Goal: Task Accomplishment & Management: Manage account settings

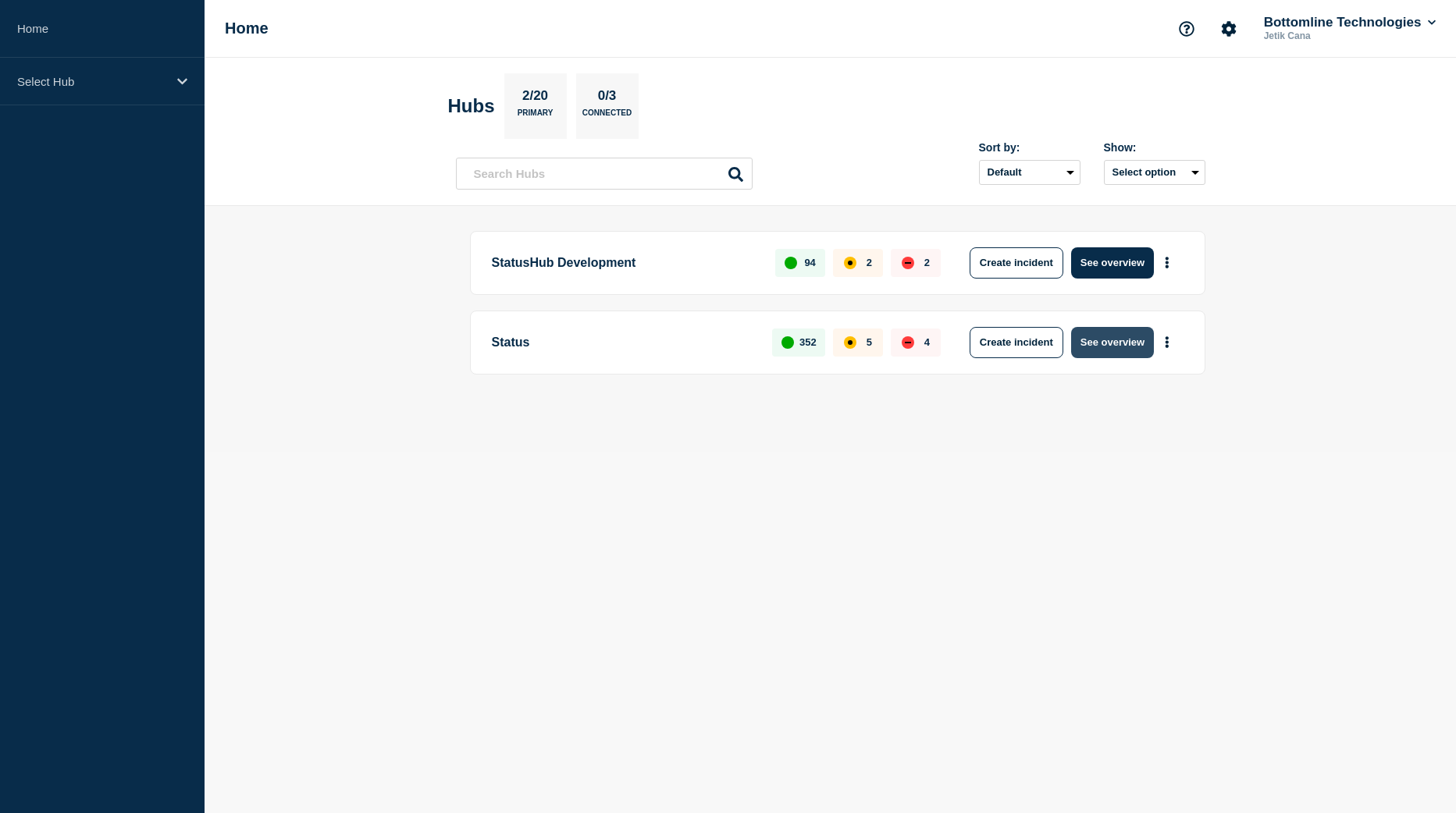
click at [1094, 355] on button "See overview" at bounding box center [1112, 342] width 83 height 31
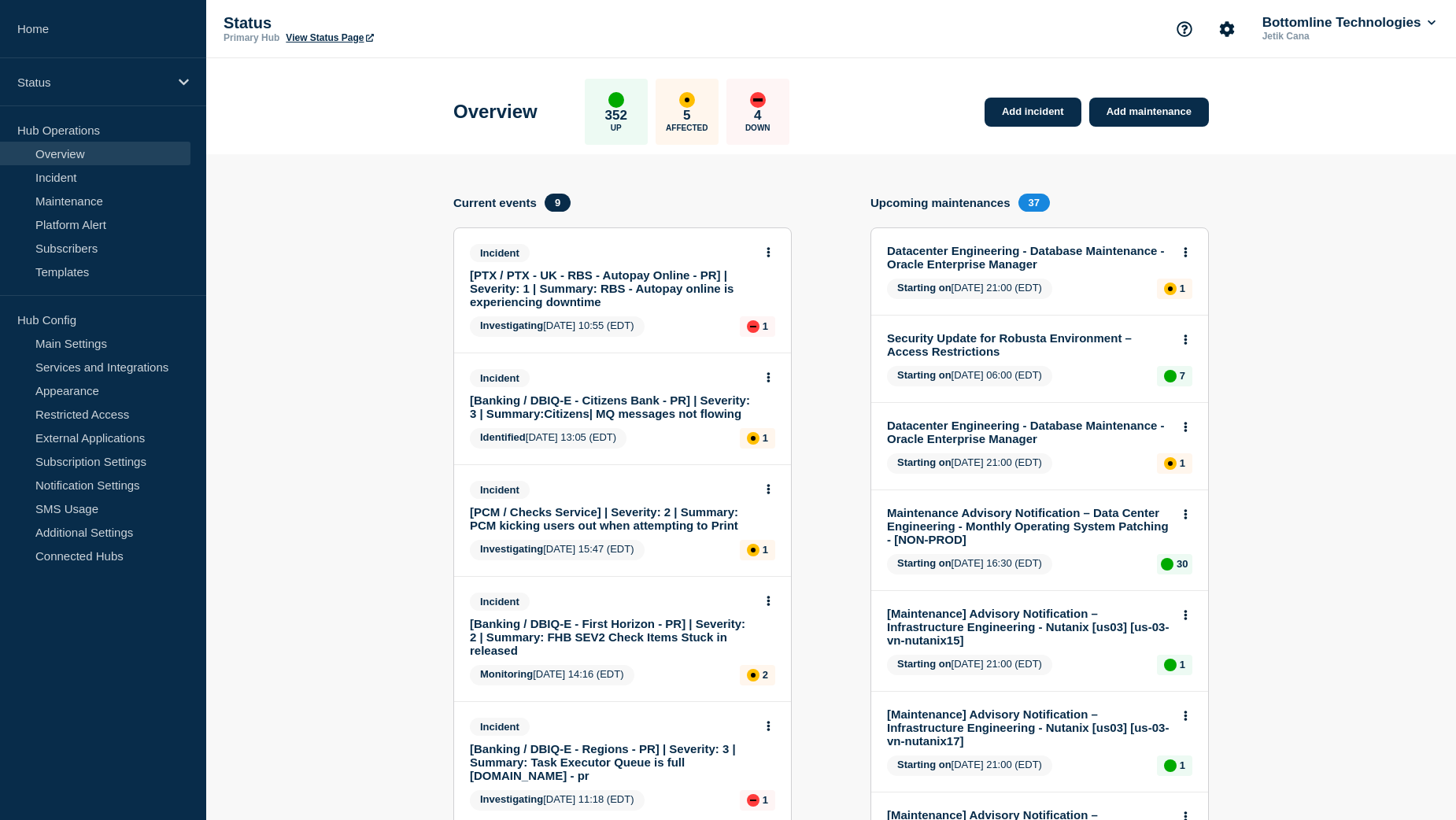
click at [618, 293] on link "[PTX / PTX - UK - RBS - Autopay Online - PR] | Severity: 1 | Summary: RBS - Aut…" at bounding box center [611, 289] width 284 height 40
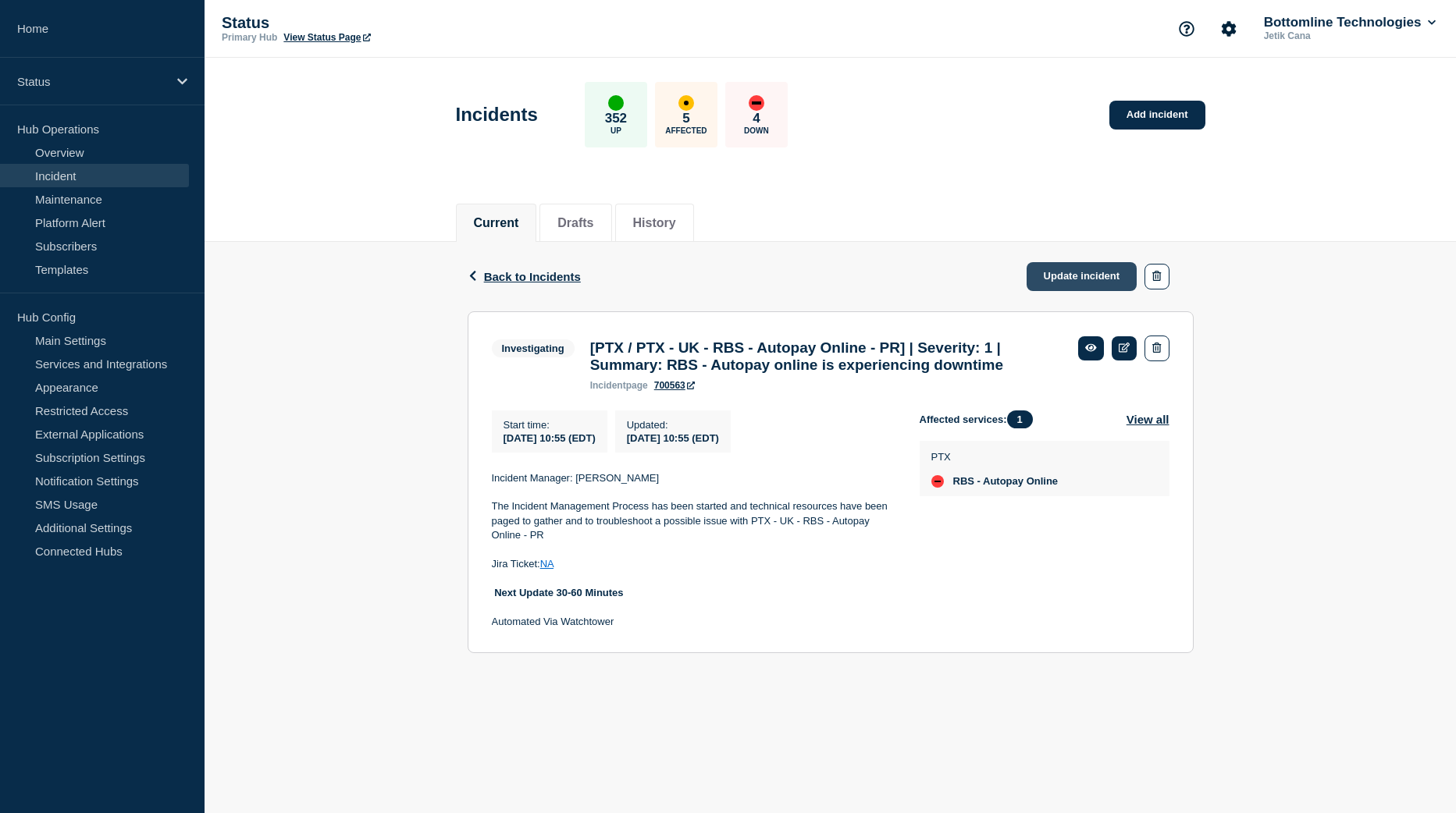
click at [1080, 279] on link "Update incident" at bounding box center [1082, 276] width 111 height 29
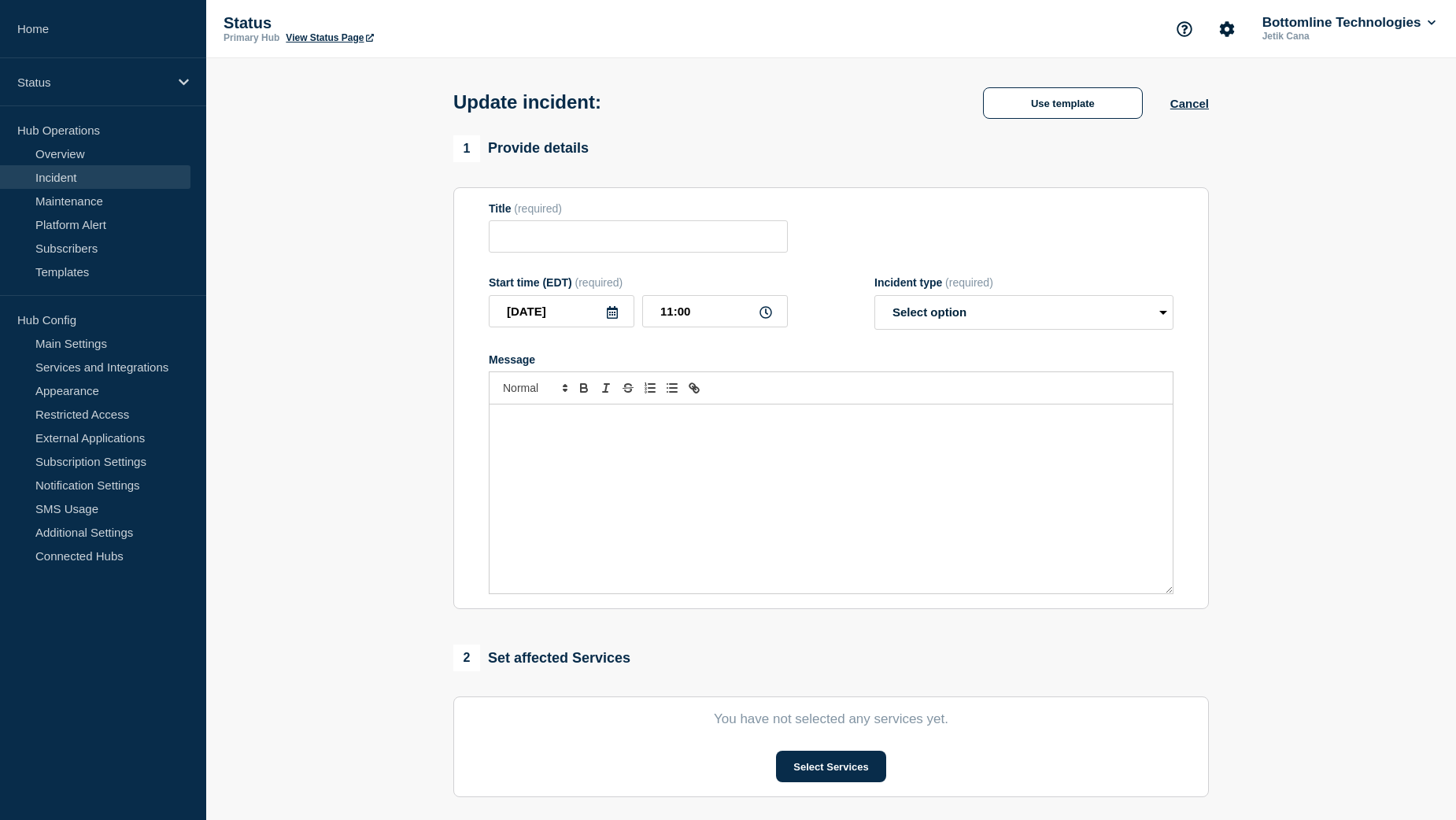
type input "[PTX / PTX - UK - RBS - Autopay Online - PR] | Severity: 1 | Summary: RBS - Aut…"
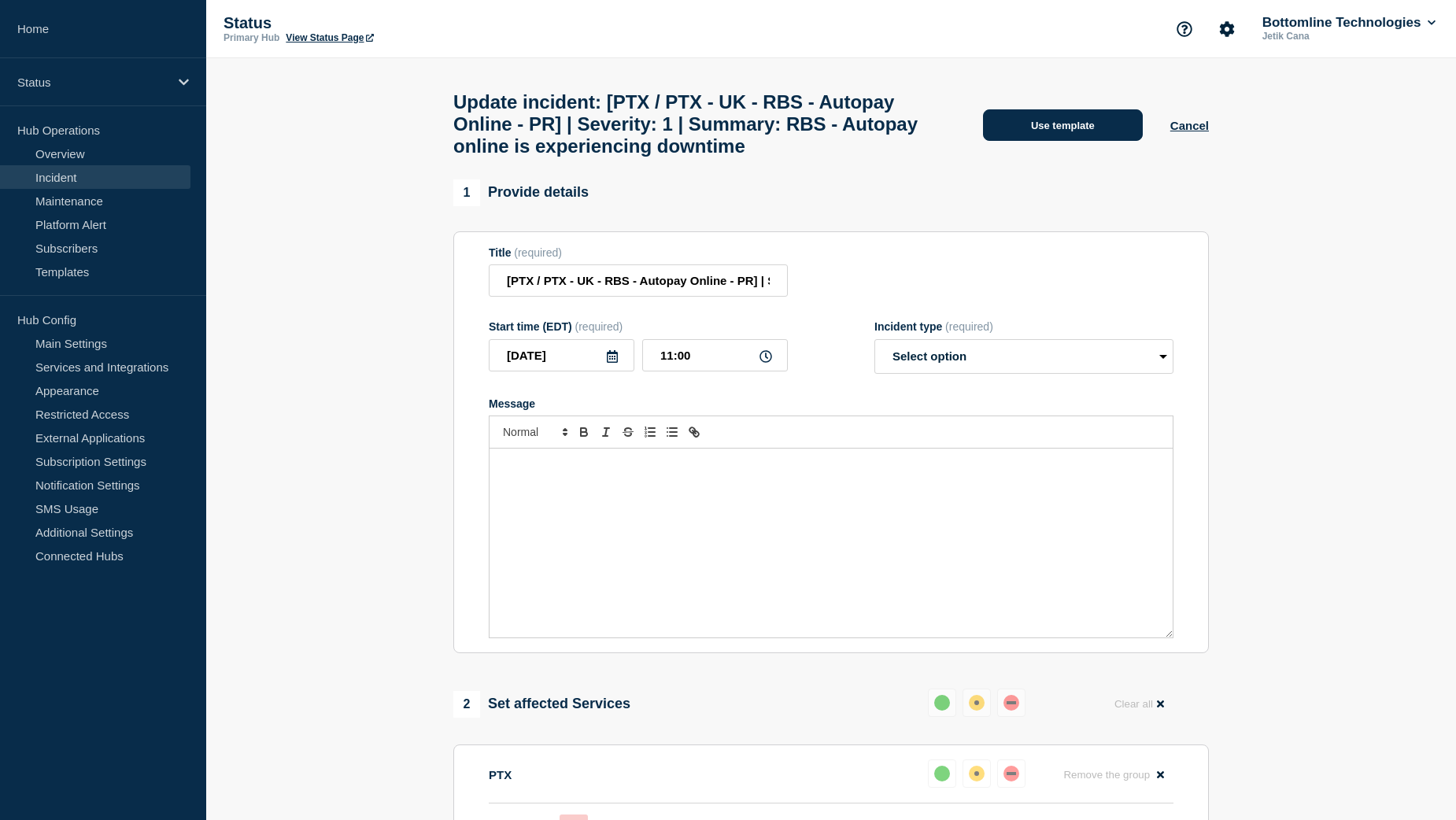
click at [1072, 138] on button "Use template" at bounding box center [1063, 125] width 159 height 31
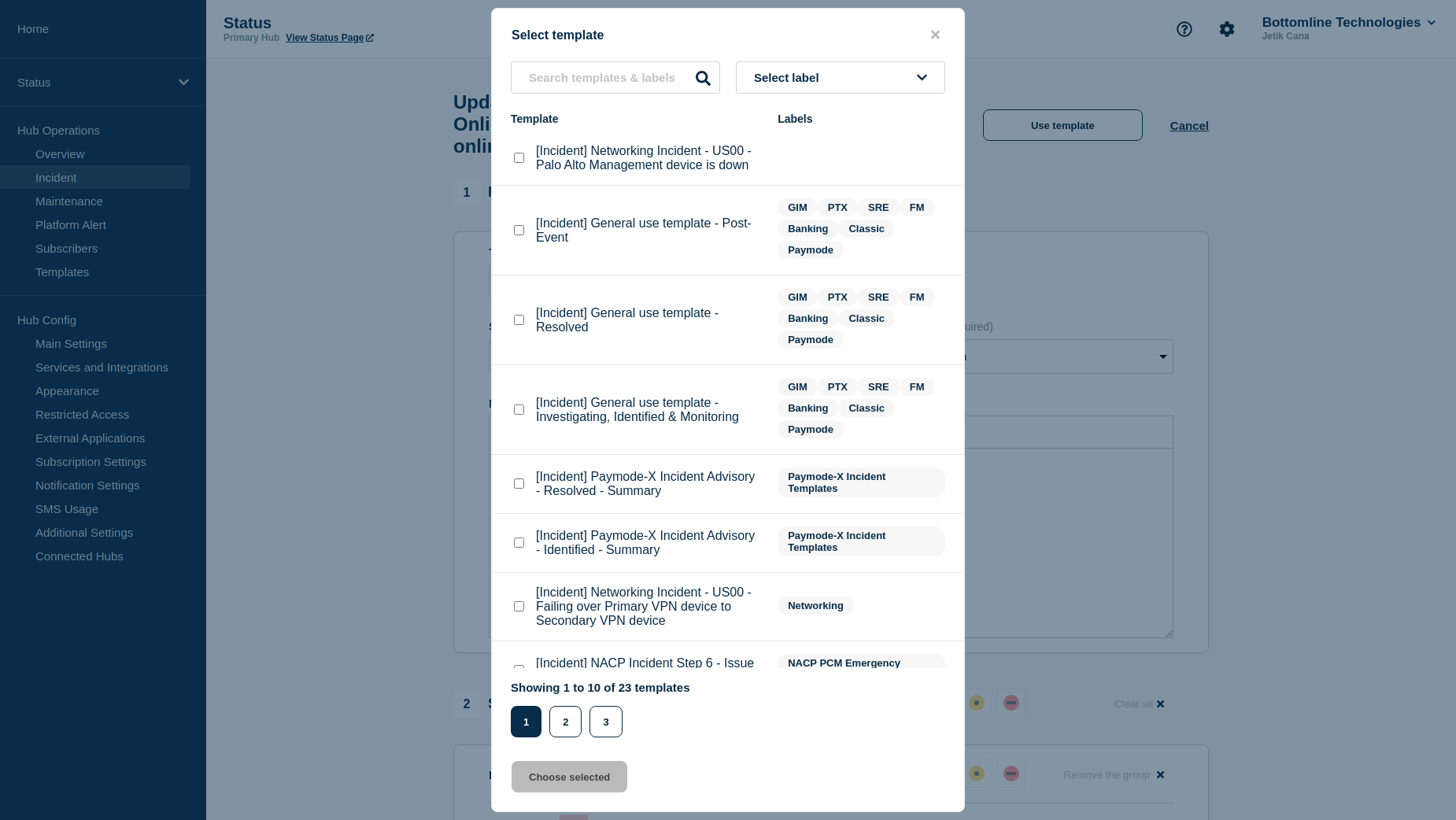
click at [521, 406] on div at bounding box center [519, 410] width 16 height 16
click at [521, 413] on checkbox"] "[Incident] General use template - Investigating, Identified & Monitoring checkb…" at bounding box center [519, 410] width 10 height 10
checkbox checkbox"] "true"
click at [554, 781] on button "Choose selected" at bounding box center [569, 776] width 116 height 31
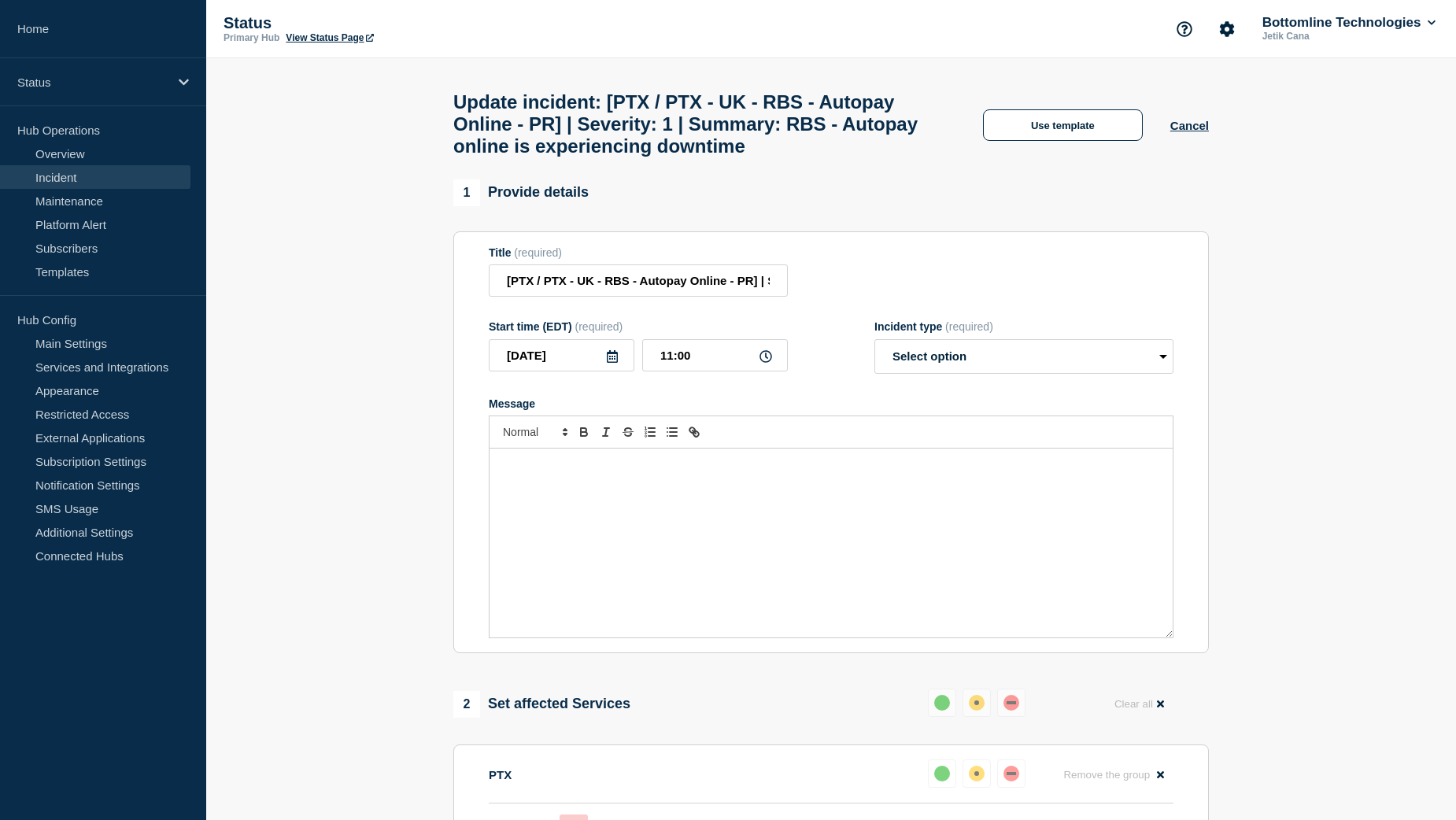
select select "investigating"
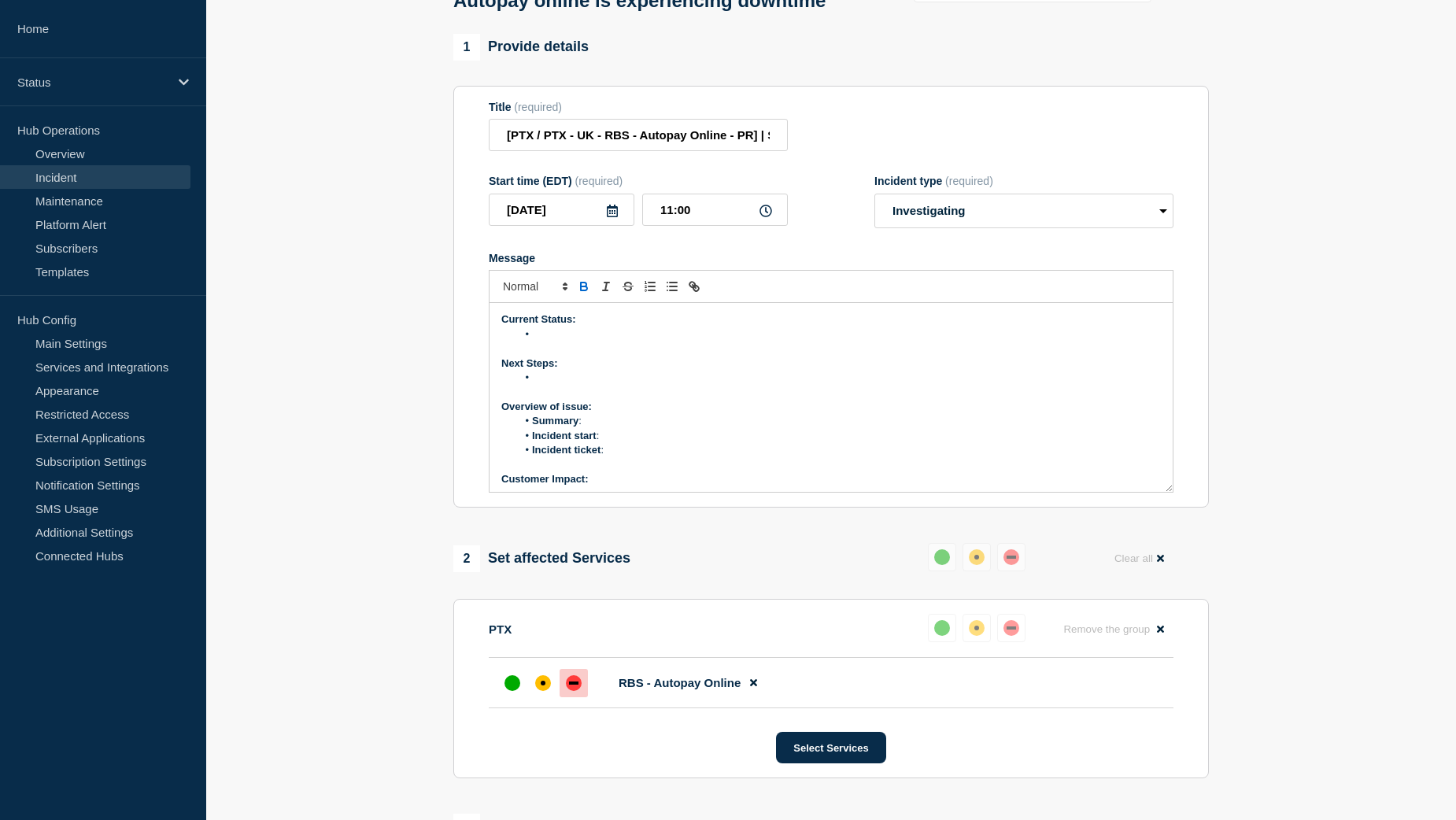
scroll to position [158, 0]
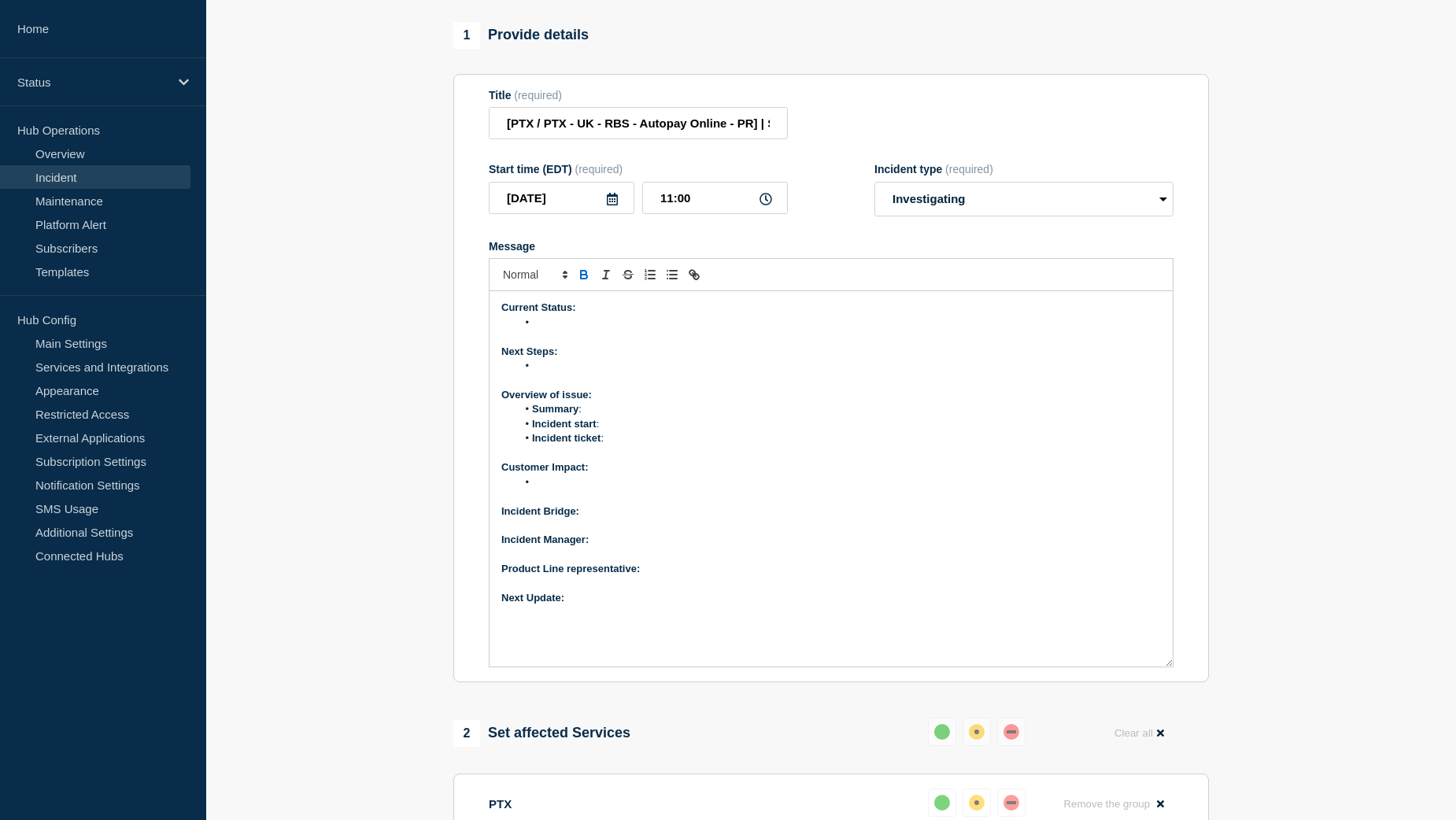
drag, startPoint x: 1166, startPoint y: 514, endPoint x: 1202, endPoint y: 701, distance: 190.4
click at [1202, 683] on section "Title (required) [PTX / PTX - [GEOGRAPHIC_DATA] - RBS - Autopay Online - PR] | …" at bounding box center [831, 379] width 755 height 609
click at [590, 605] on p "Next Update:" at bounding box center [831, 599] width 659 height 14
click at [668, 576] on p "Product Line representative:" at bounding box center [831, 569] width 659 height 14
click at [605, 547] on p "Incident Manager:" at bounding box center [831, 540] width 659 height 14
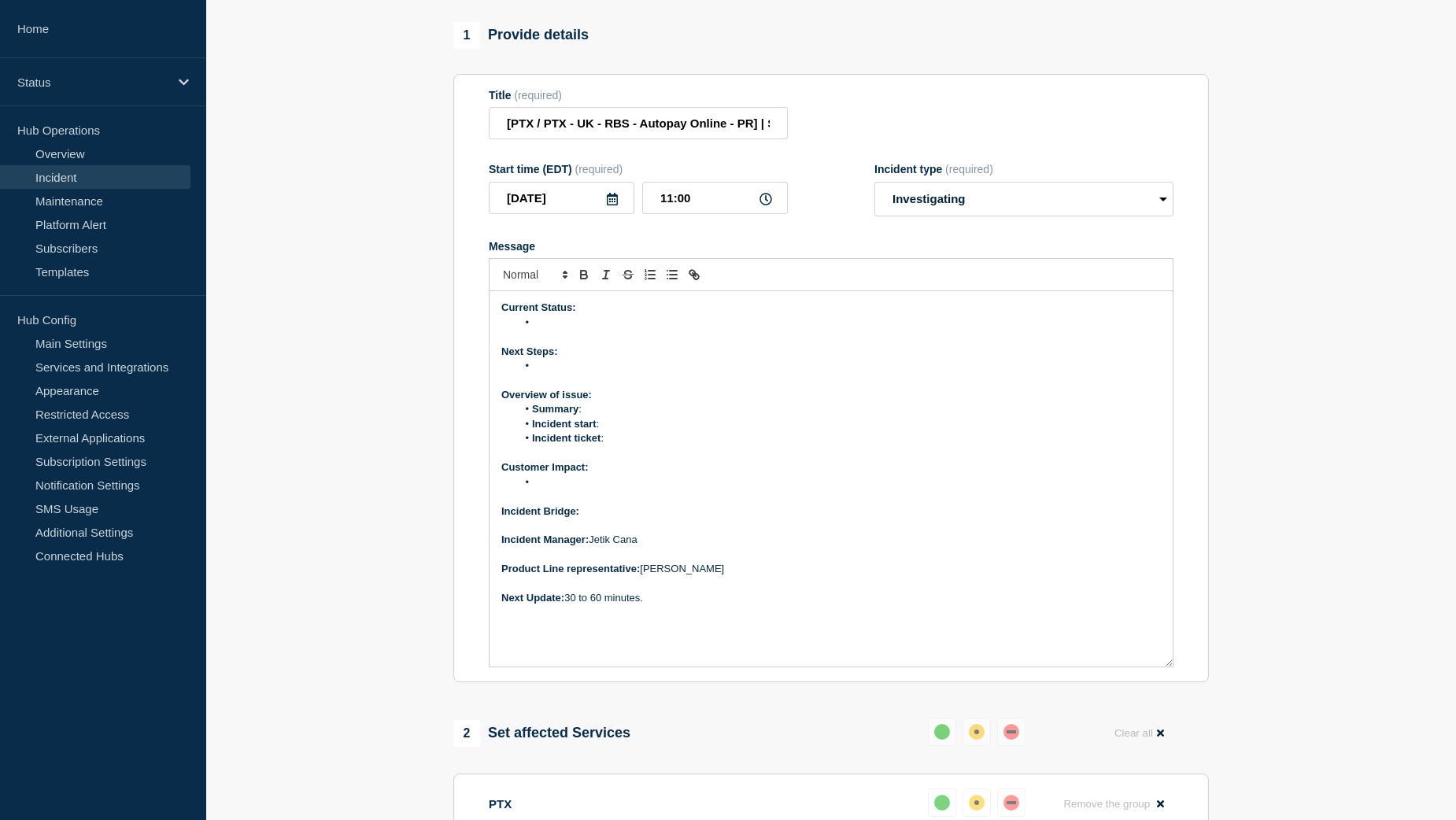
click at [602, 519] on p "Incident Bridge:" at bounding box center [831, 512] width 659 height 14
click at [616, 431] on li "Incident start :" at bounding box center [839, 425] width 644 height 14
click at [554, 330] on li "Message" at bounding box center [839, 323] width 644 height 14
click at [553, 330] on li "Message" at bounding box center [839, 323] width 644 height 14
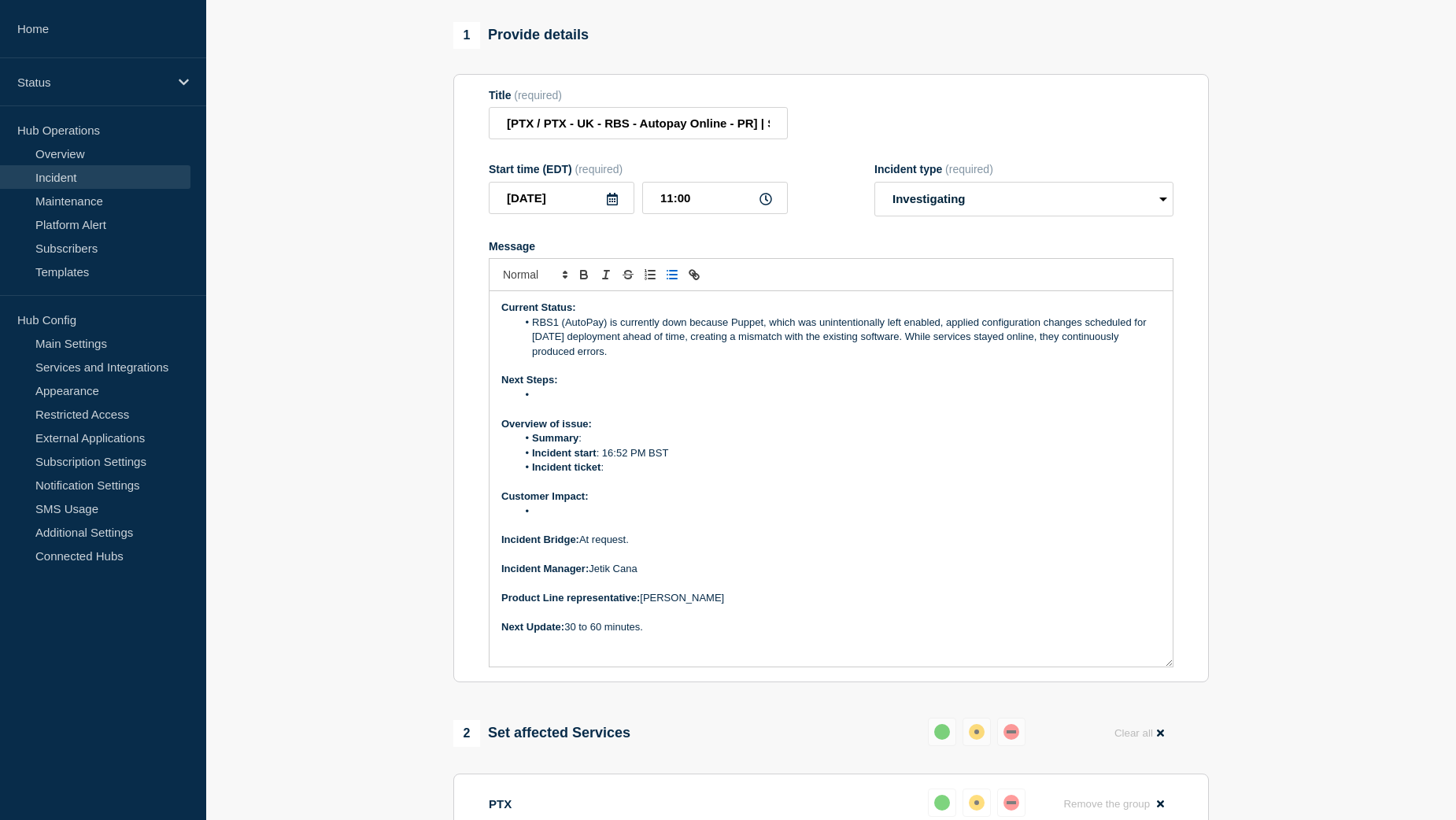
click at [605, 358] on li "RBS1 (AutoPay) is currently down because Puppet, which was unintentionally left…" at bounding box center [839, 337] width 644 height 43
click at [683, 359] on li "RBS1 (AutoPay online) is currently down because Puppet, which was unintentional…" at bounding box center [839, 337] width 644 height 43
click at [563, 402] on li "Message" at bounding box center [839, 395] width 644 height 14
click at [554, 402] on li "Message" at bounding box center [839, 395] width 644 height 14
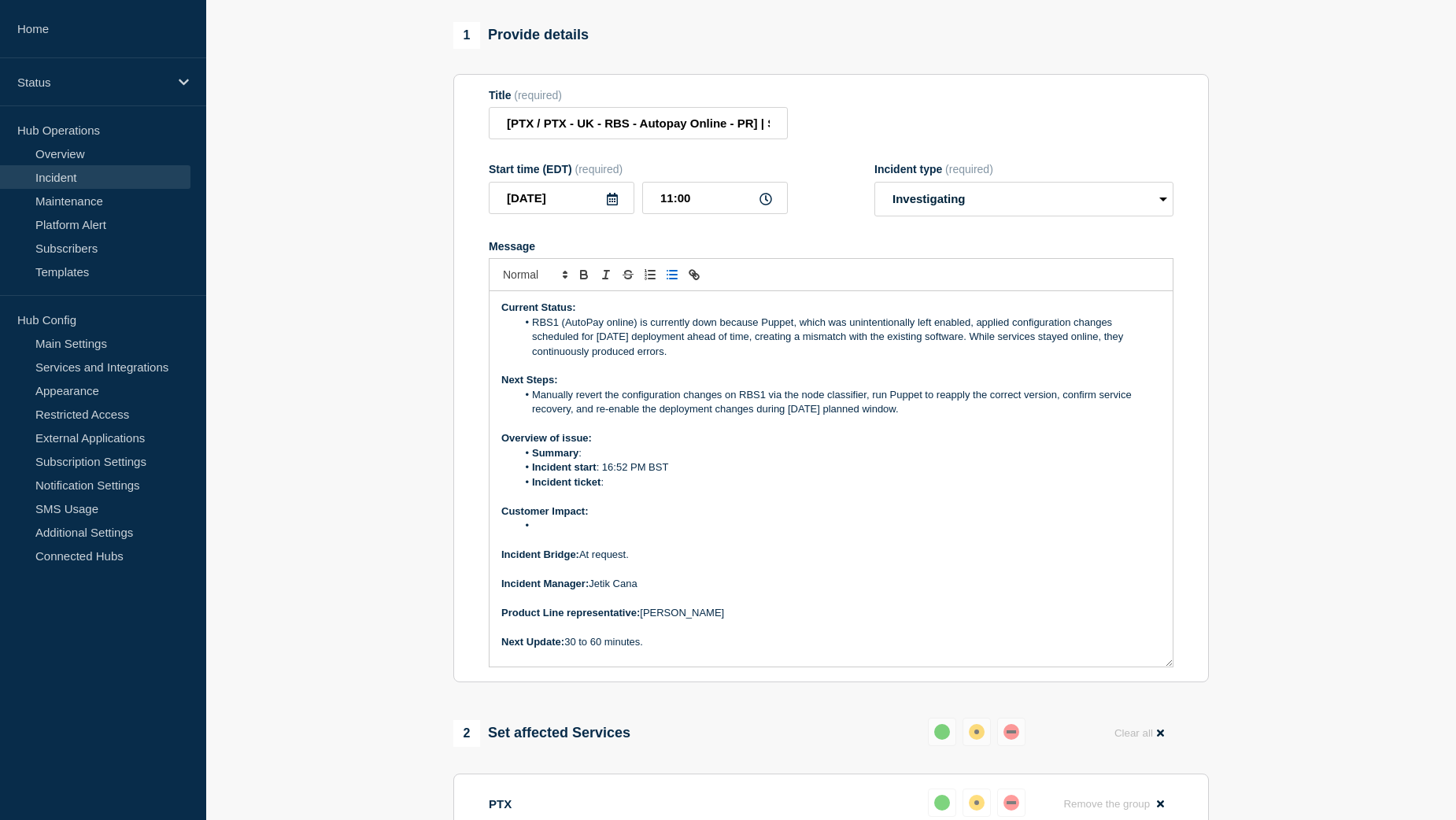
click at [567, 533] on li "Message" at bounding box center [839, 526] width 644 height 14
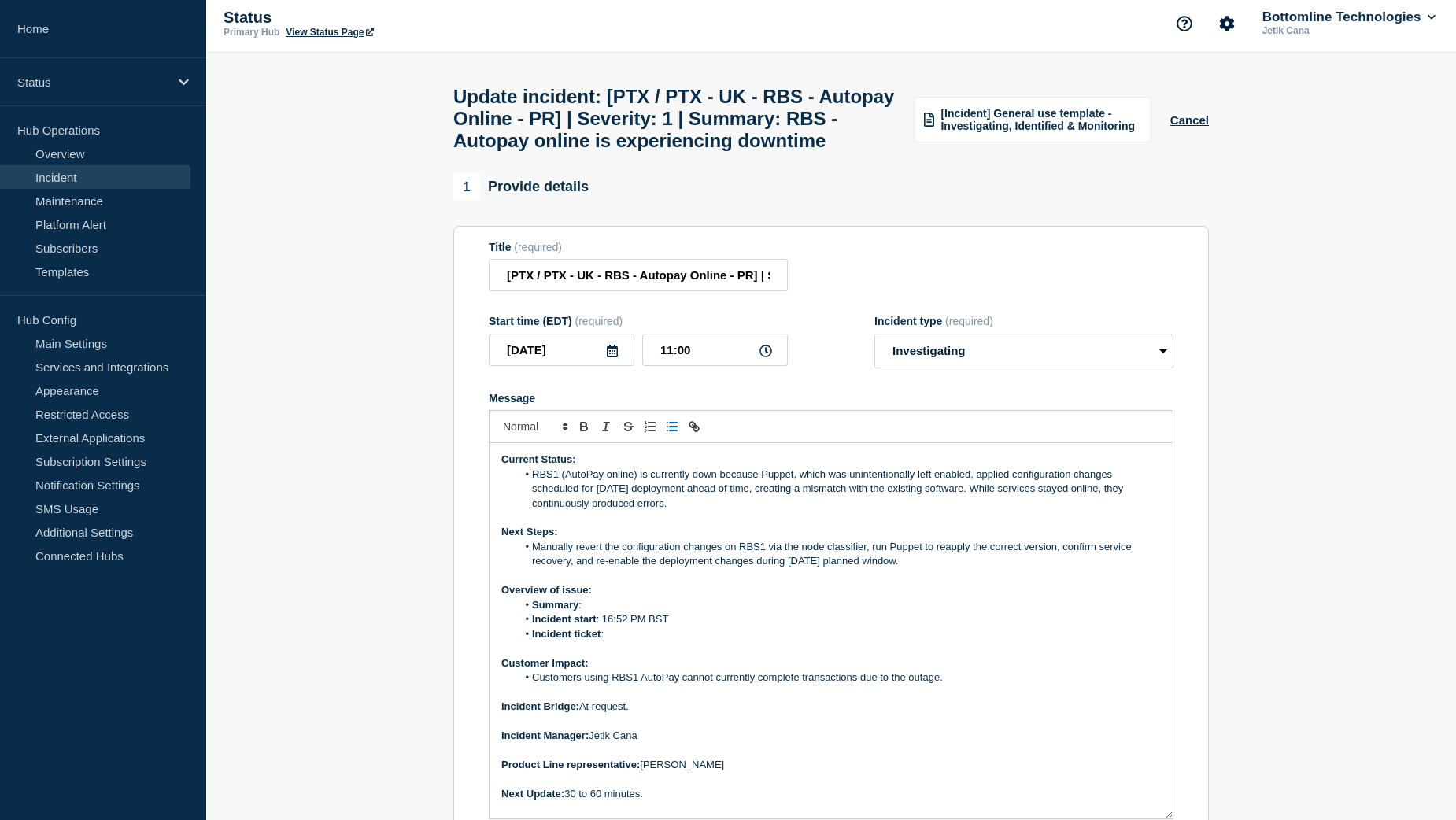
scroll to position [0, 0]
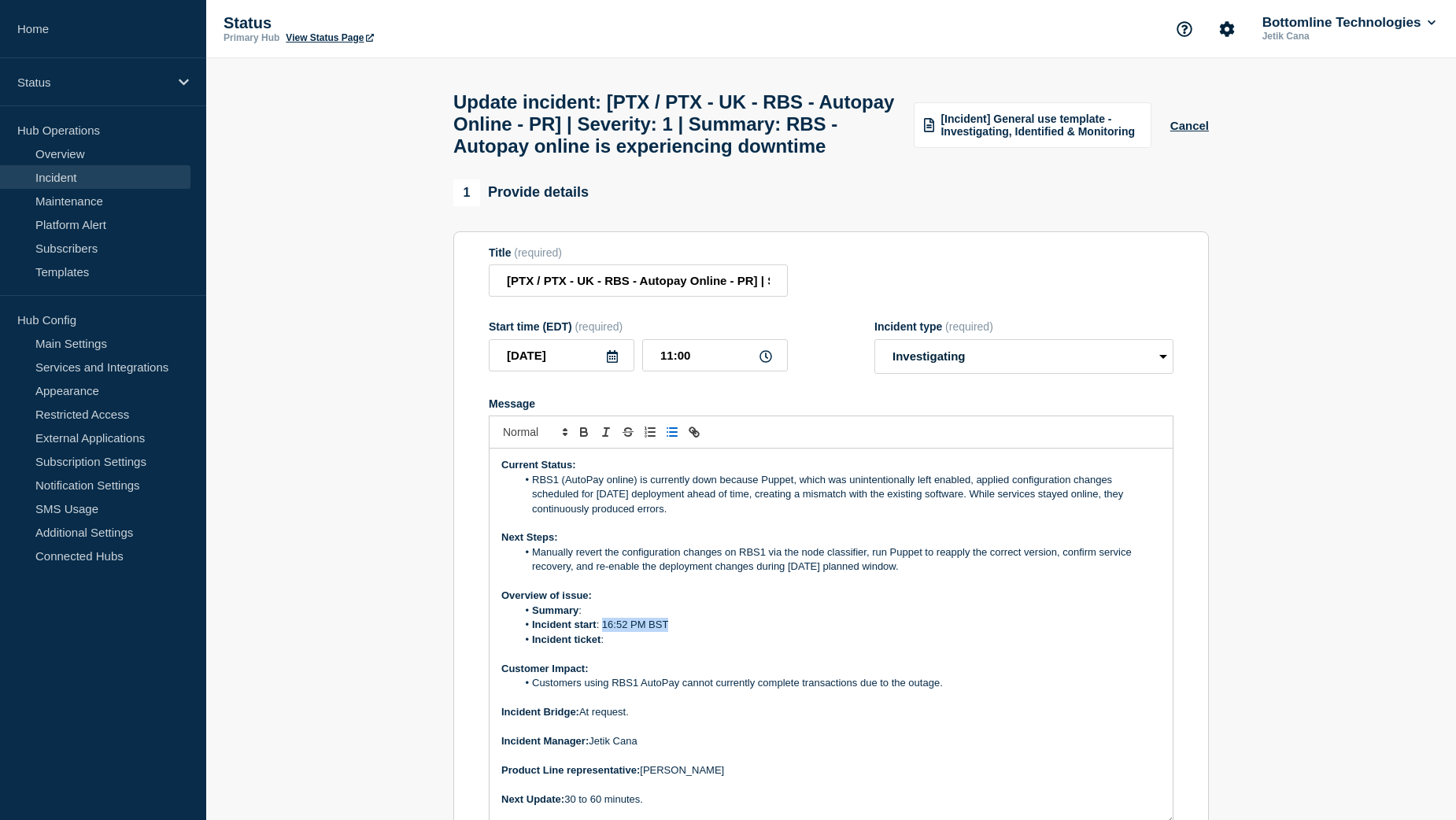
drag, startPoint x: 670, startPoint y: 663, endPoint x: 604, endPoint y: 664, distance: 66.0
click at [604, 632] on li "Incident start : 16:52 PM BST" at bounding box center [839, 626] width 644 height 14
copy li "16:52 PM BST"
click at [1188, 133] on button "Cancel" at bounding box center [1189, 125] width 39 height 13
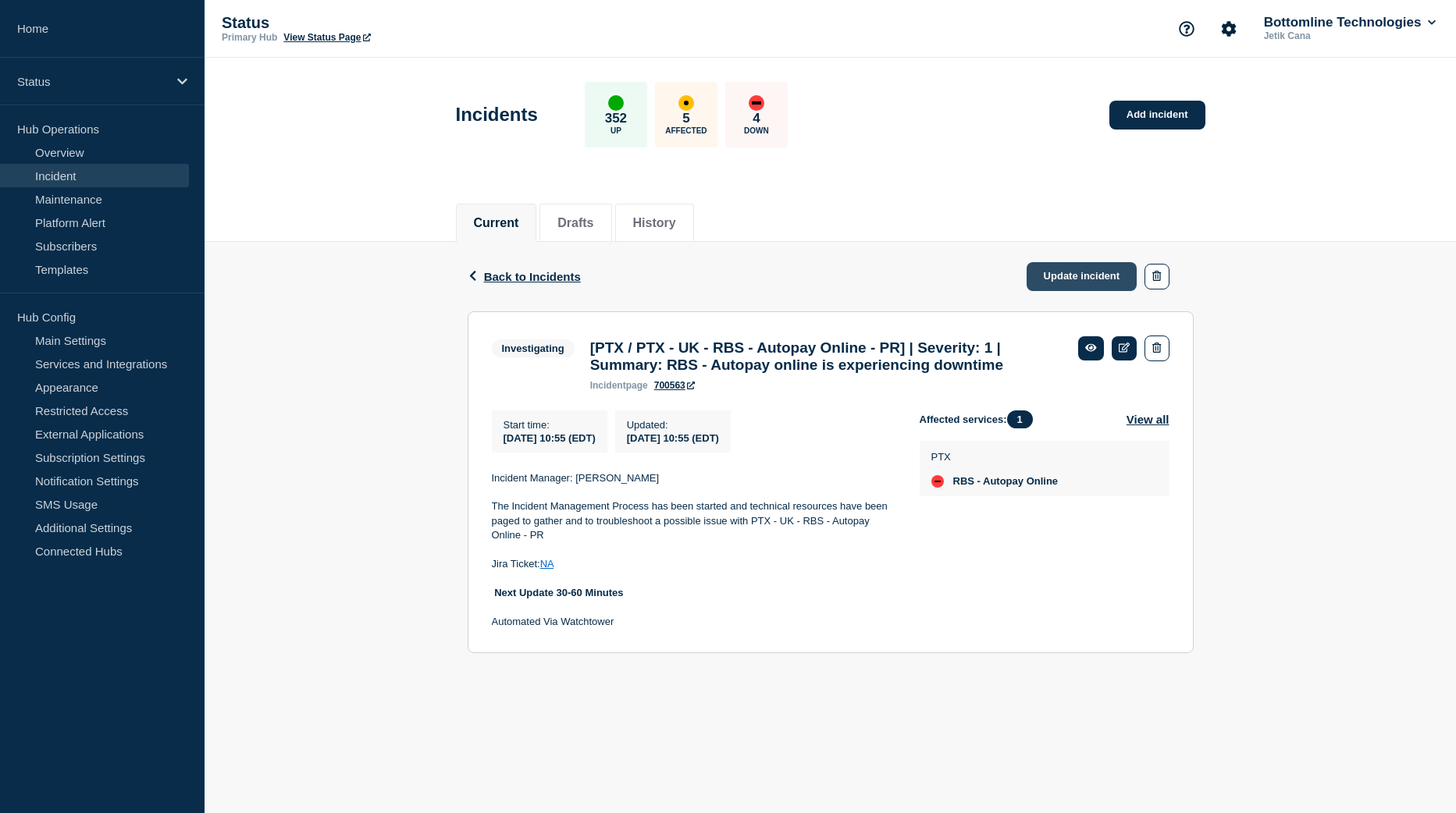
click at [1082, 273] on link "Update incident" at bounding box center [1082, 276] width 111 height 29
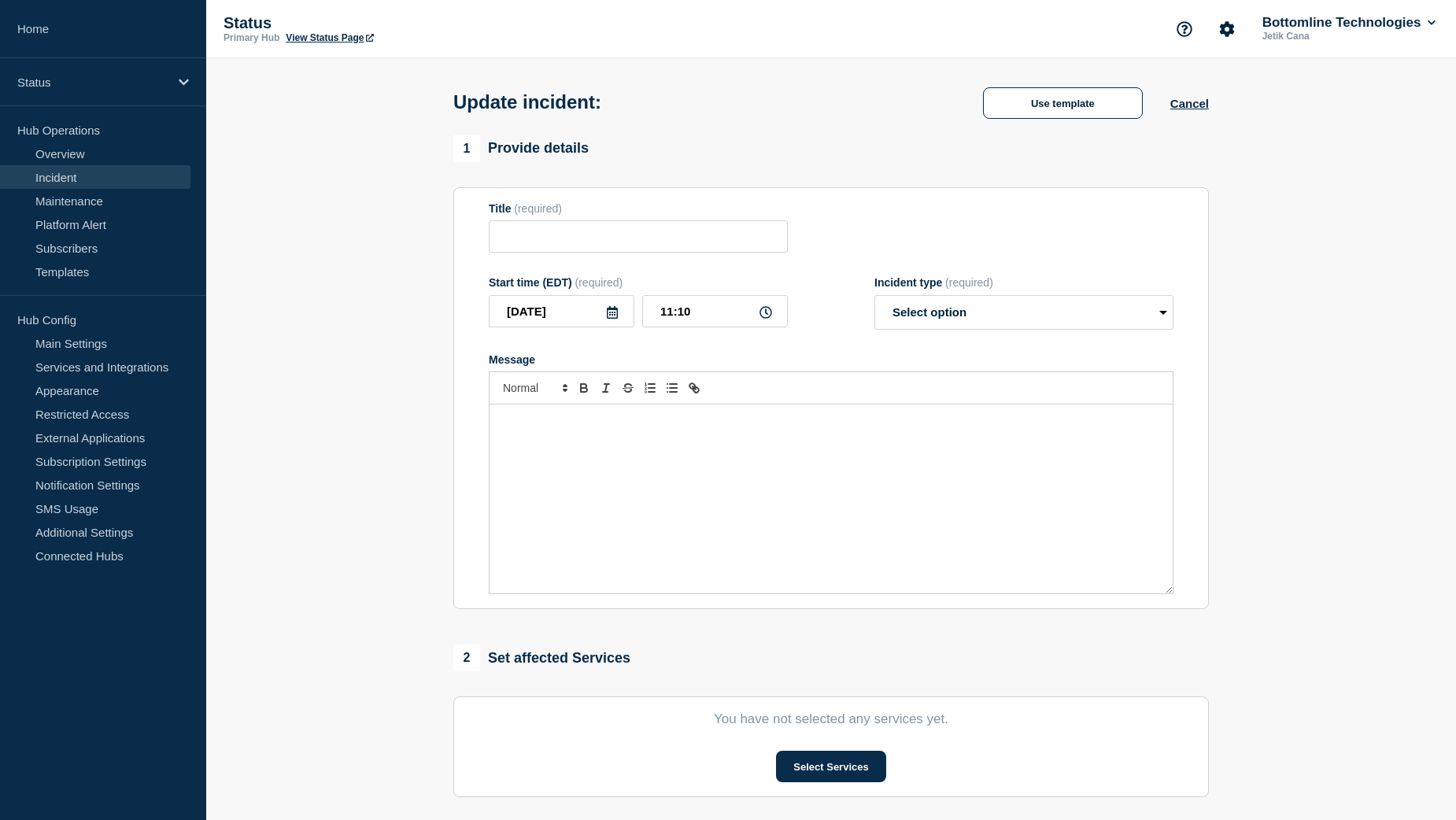
type input "[PTX / PTX - UK - RBS - Autopay Online - PR] | Severity: 1 | Summary: RBS - Aut…"
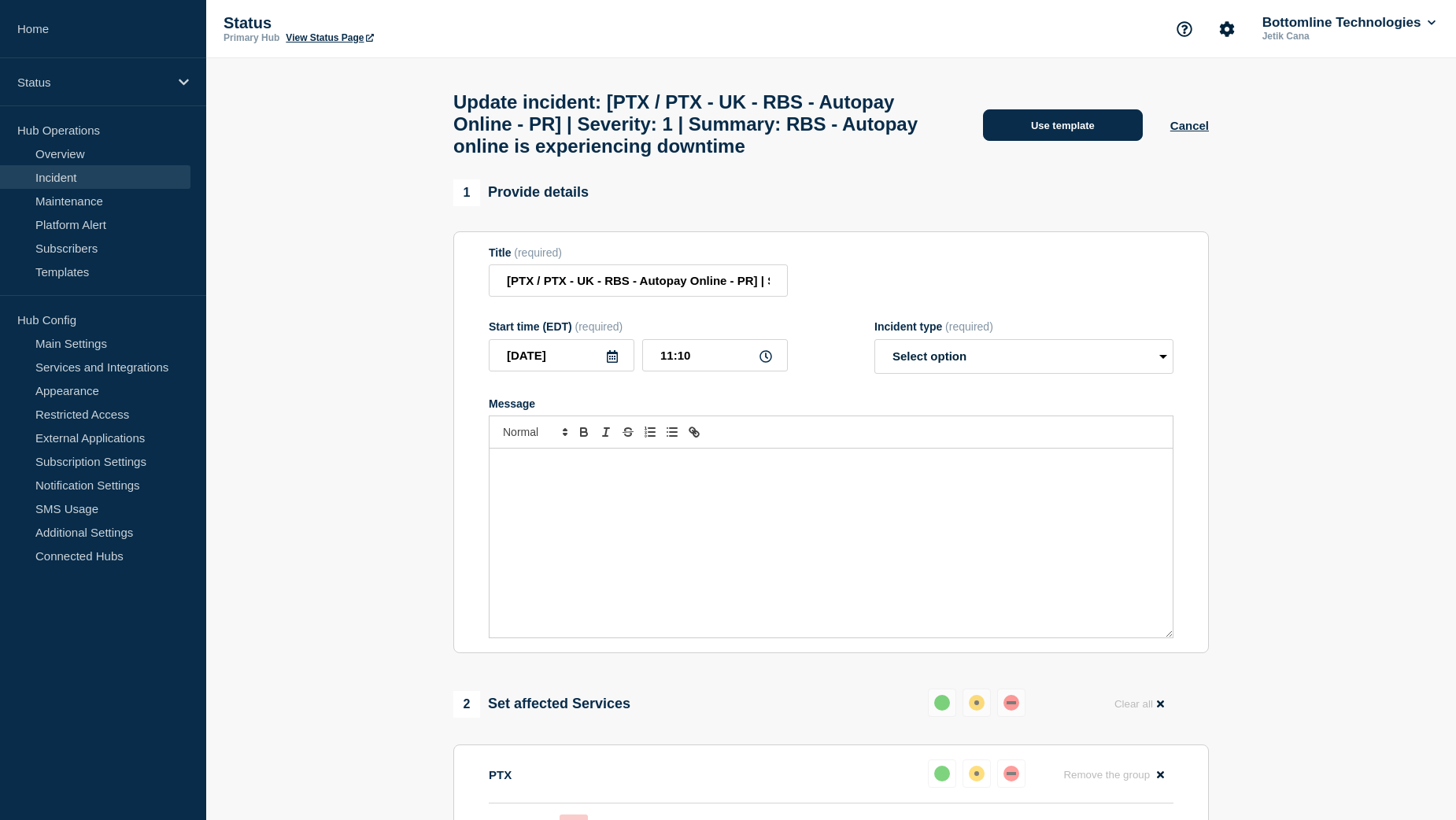
click at [1073, 133] on button "Use template" at bounding box center [1063, 125] width 159 height 31
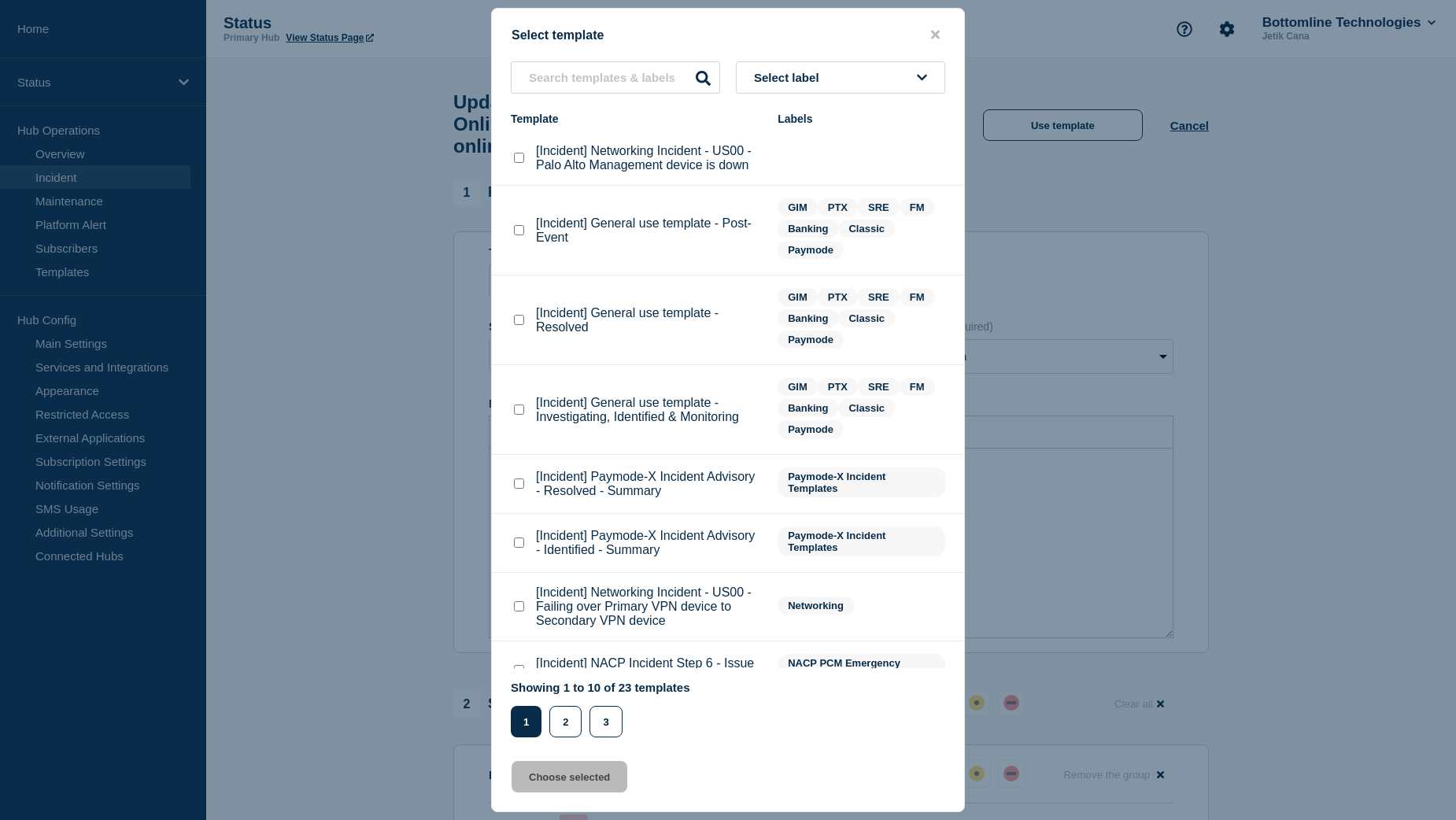
click at [517, 323] on checkbox"] "[Incident] General use template - Resolved checkbox" at bounding box center [519, 319] width 10 height 10
checkbox checkbox"] "true"
click at [565, 784] on button "Choose selected" at bounding box center [569, 776] width 116 height 31
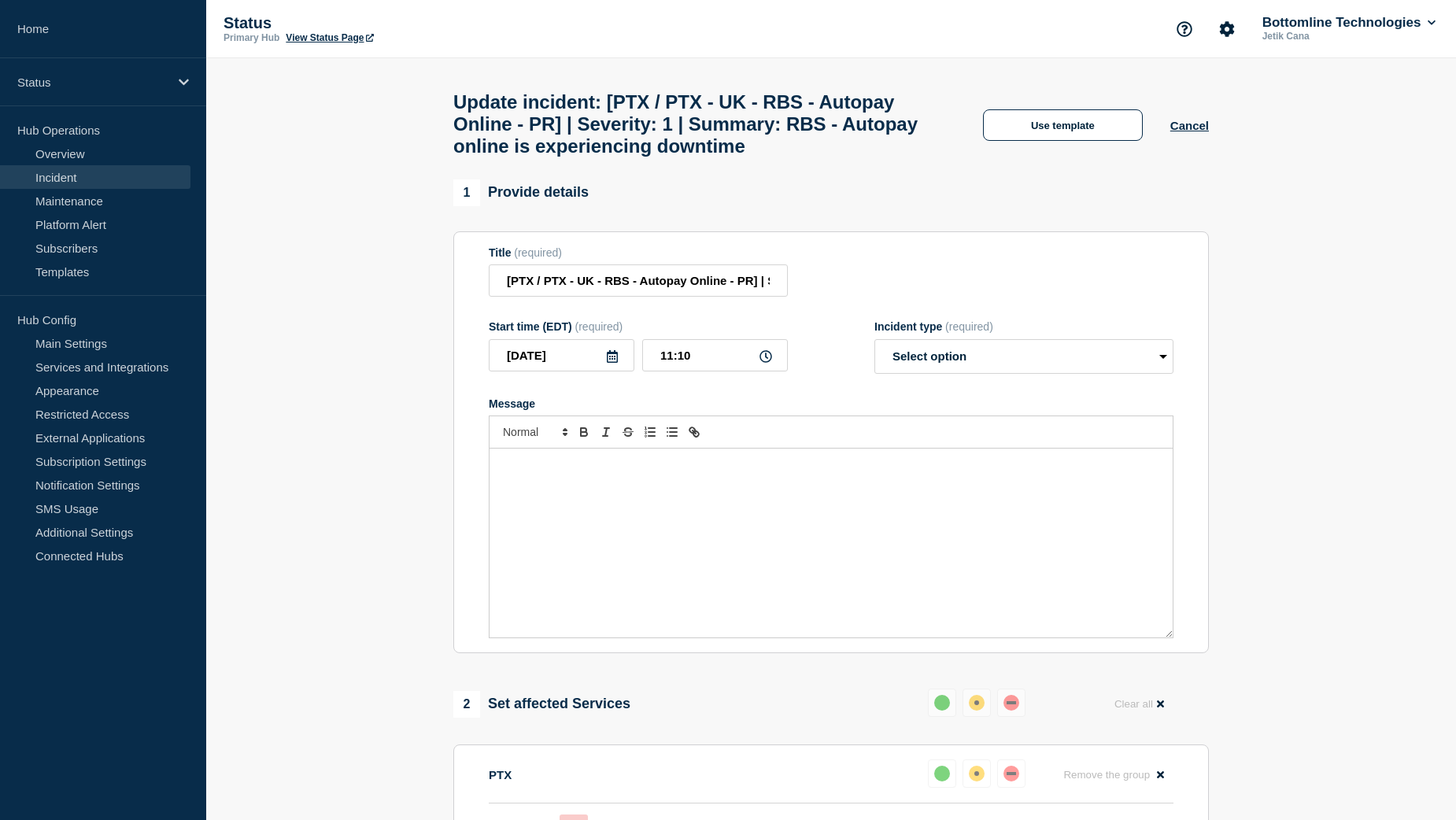
select select "resolved"
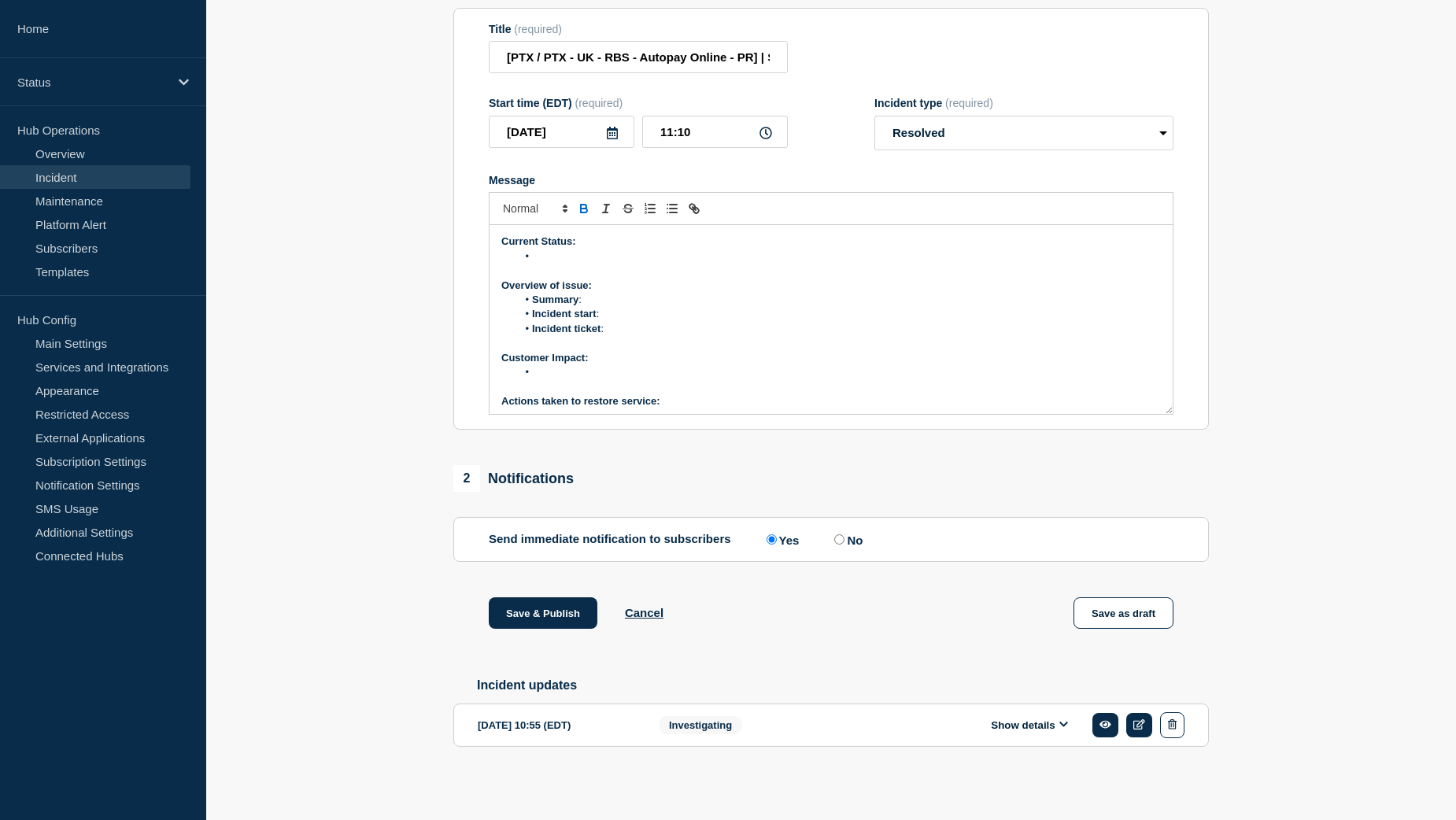
scroll to position [237, 0]
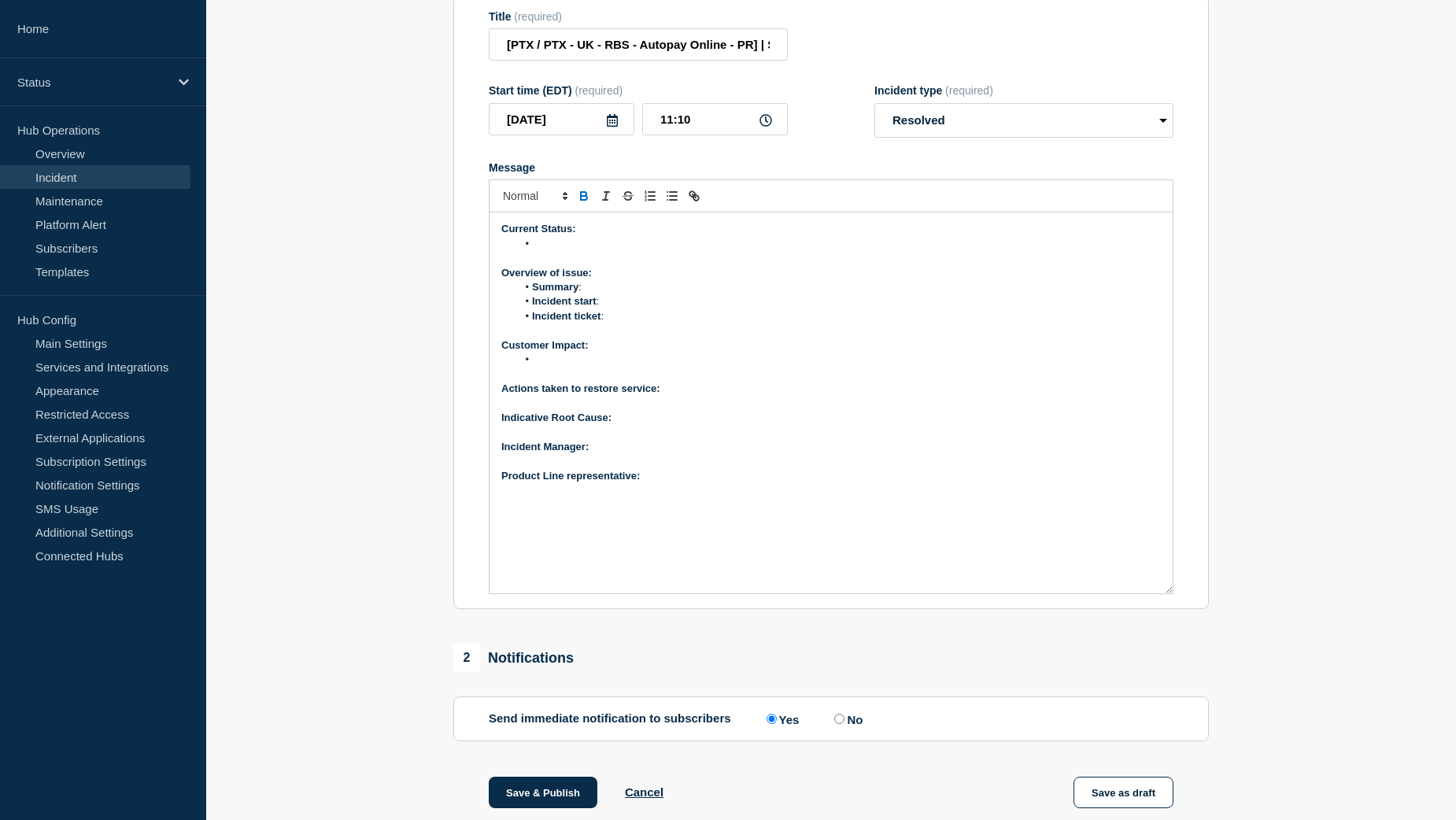
drag, startPoint x: 1166, startPoint y: 434, endPoint x: 1167, endPoint y: 626, distance: 192.0
click at [1167, 593] on div "Current Status: Overview of issue: Summary : Incident start : Incident ticket :…" at bounding box center [831, 402] width 683 height 381
click at [684, 522] on div "Current Status: Overview of issue: Summary : Incident start : Incident ticket :…" at bounding box center [831, 402] width 683 height 381
click at [629, 454] on p "﻿Incident Manager:" at bounding box center [831, 447] width 659 height 14
click at [634, 308] on li "Incident start :" at bounding box center [839, 302] width 644 height 14
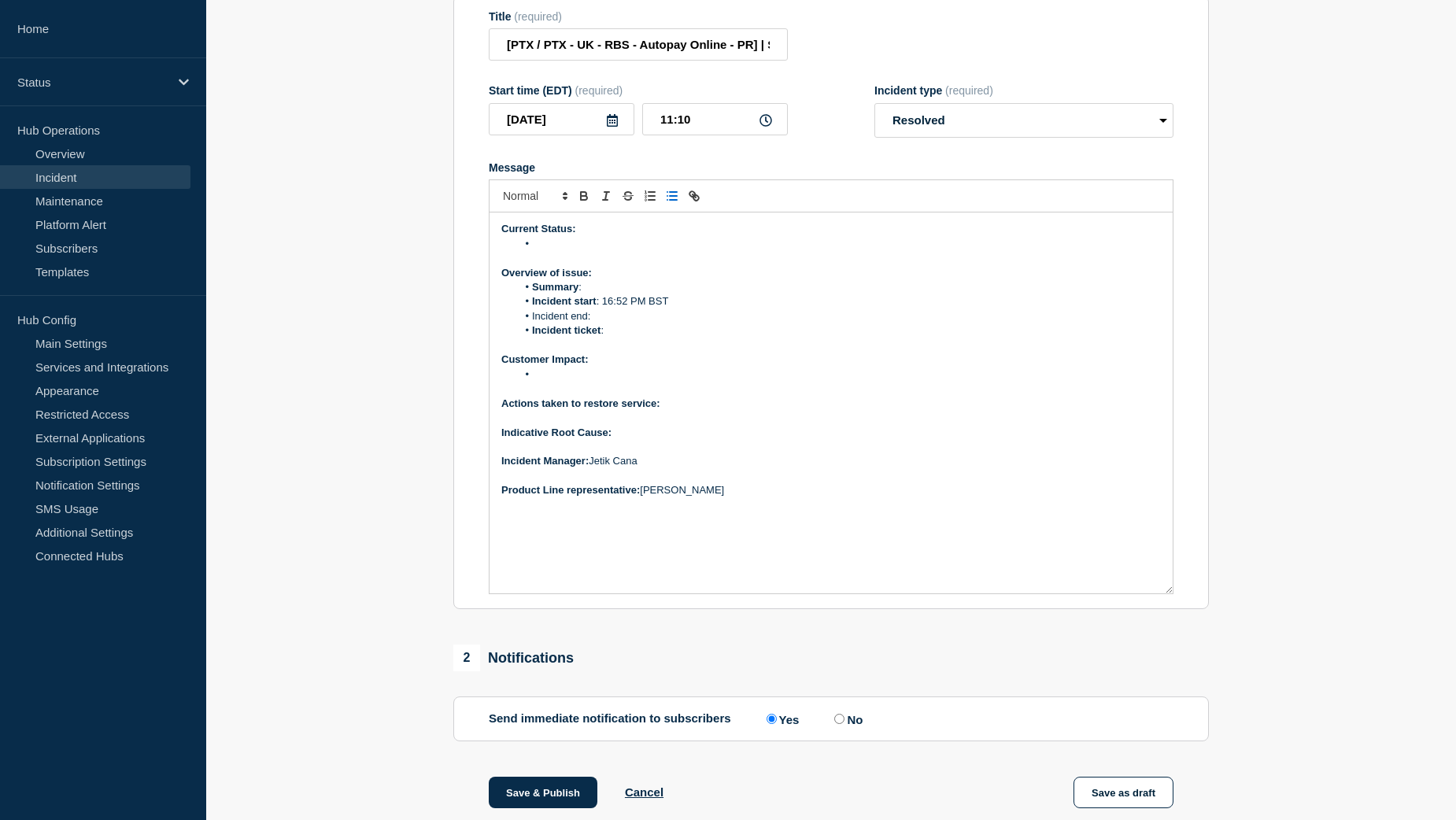
click at [612, 308] on li "Incident start : 16:52 PM BST" at bounding box center [839, 302] width 644 height 14
click at [605, 324] on li "Incident end:" at bounding box center [839, 316] width 644 height 14
click at [624, 353] on p "Message" at bounding box center [831, 346] width 659 height 14
click at [625, 338] on li "Incident ticket :" at bounding box center [839, 331] width 644 height 14
click at [616, 295] on li "Summary :" at bounding box center [839, 288] width 644 height 14
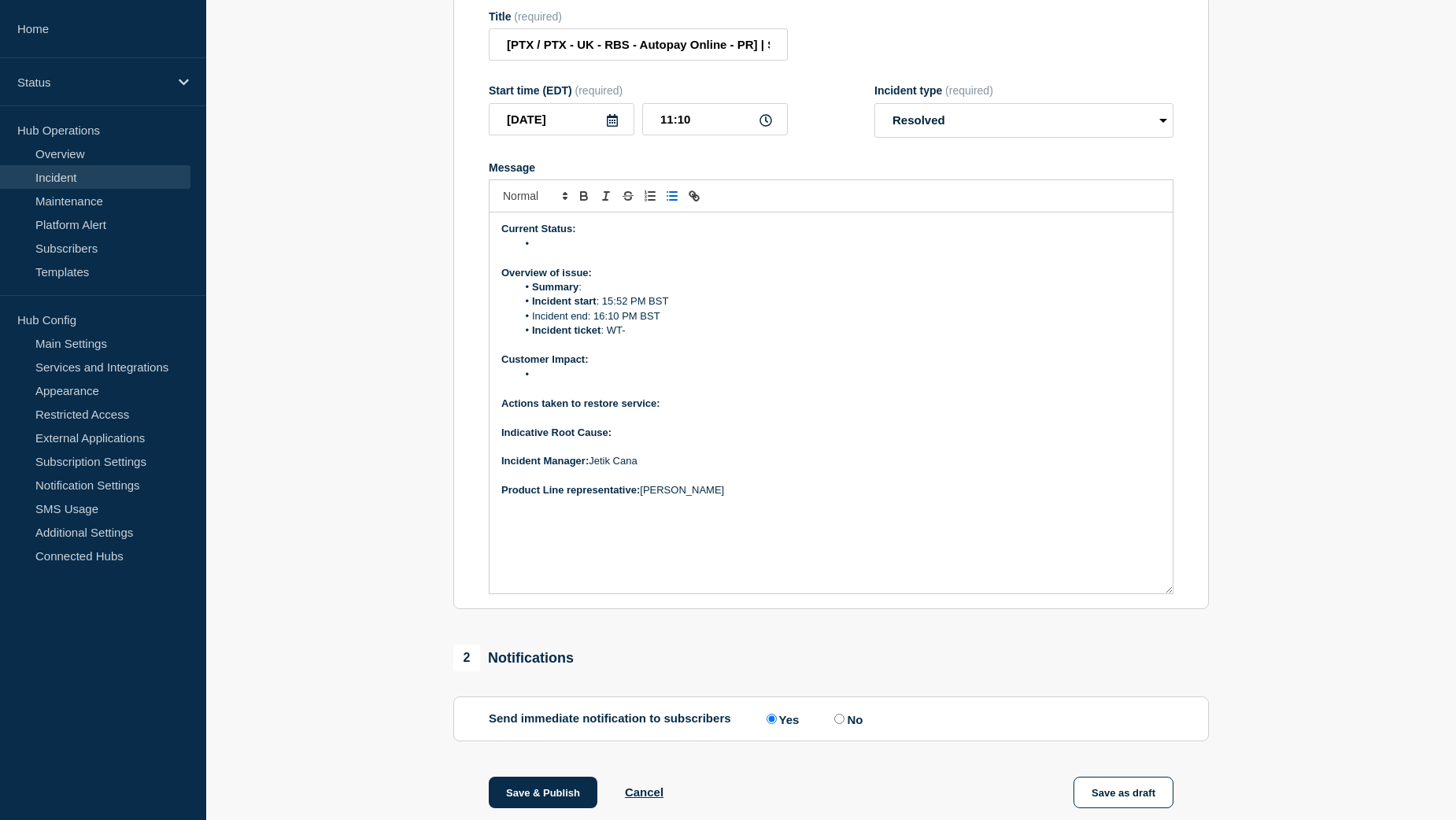
click at [556, 251] on li "Message" at bounding box center [839, 244] width 644 height 14
click at [667, 251] on li "The issue on RBS1 (AutoPay) has been resolved" at bounding box center [839, 244] width 644 height 14
click at [795, 251] on li "The issue on RBS1 (AutoPay Online) has been resolved" at bounding box center [839, 244] width 644 height 14
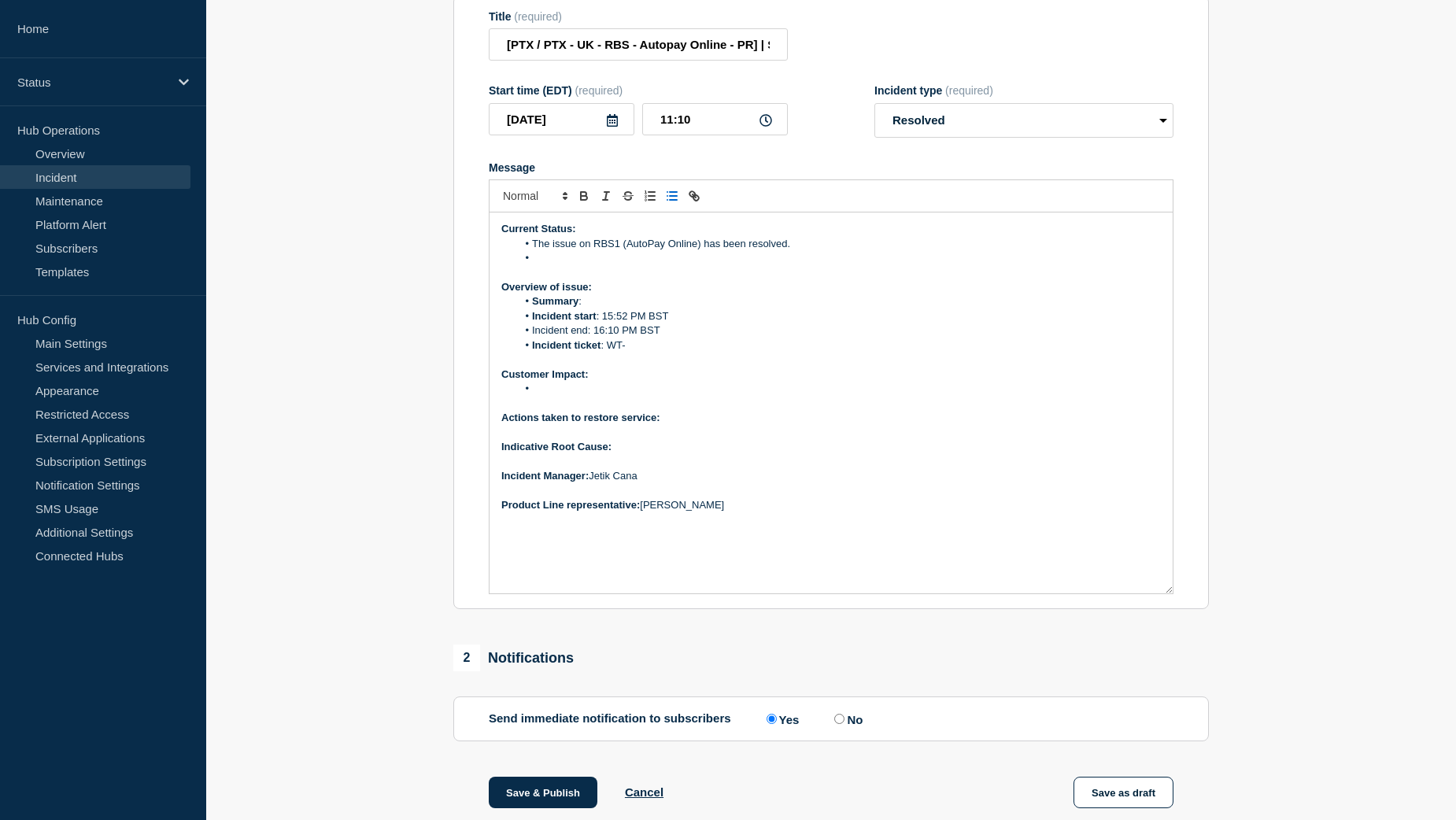
click at [561, 265] on li "Message" at bounding box center [839, 258] width 644 height 14
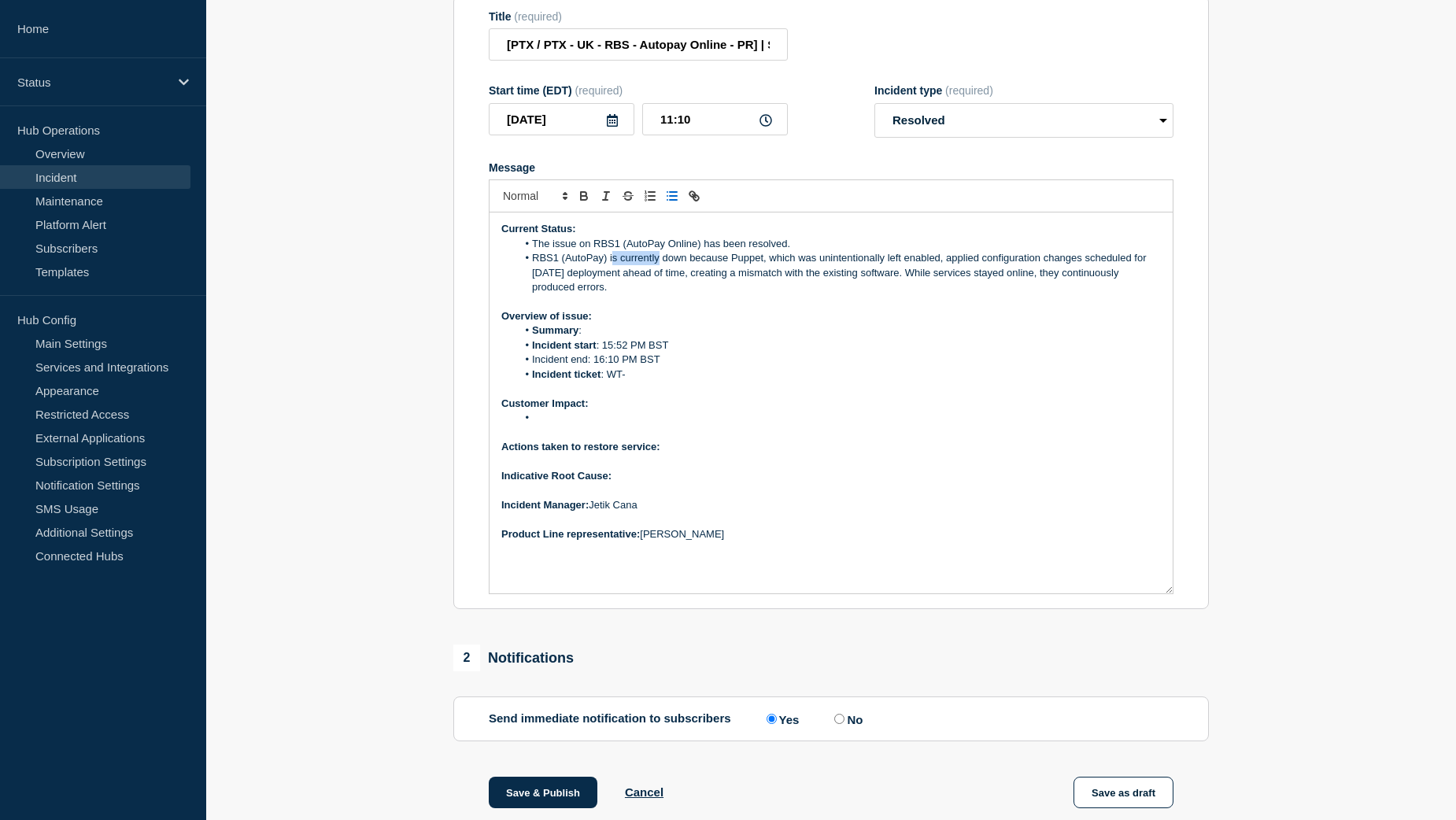
drag, startPoint x: 659, startPoint y: 295, endPoint x: 612, endPoint y: 296, distance: 47.0
click at [612, 295] on li "RBS1 (AutoPay) is currently down because Puppet, which was unintentionally left…" at bounding box center [839, 272] width 644 height 43
drag, startPoint x: 659, startPoint y: 297, endPoint x: 612, endPoint y: 298, distance: 47.0
click at [612, 295] on li "RBS1 (AutoPay) is currently down because Puppet, which was unintentionally left…" at bounding box center [839, 272] width 644 height 43
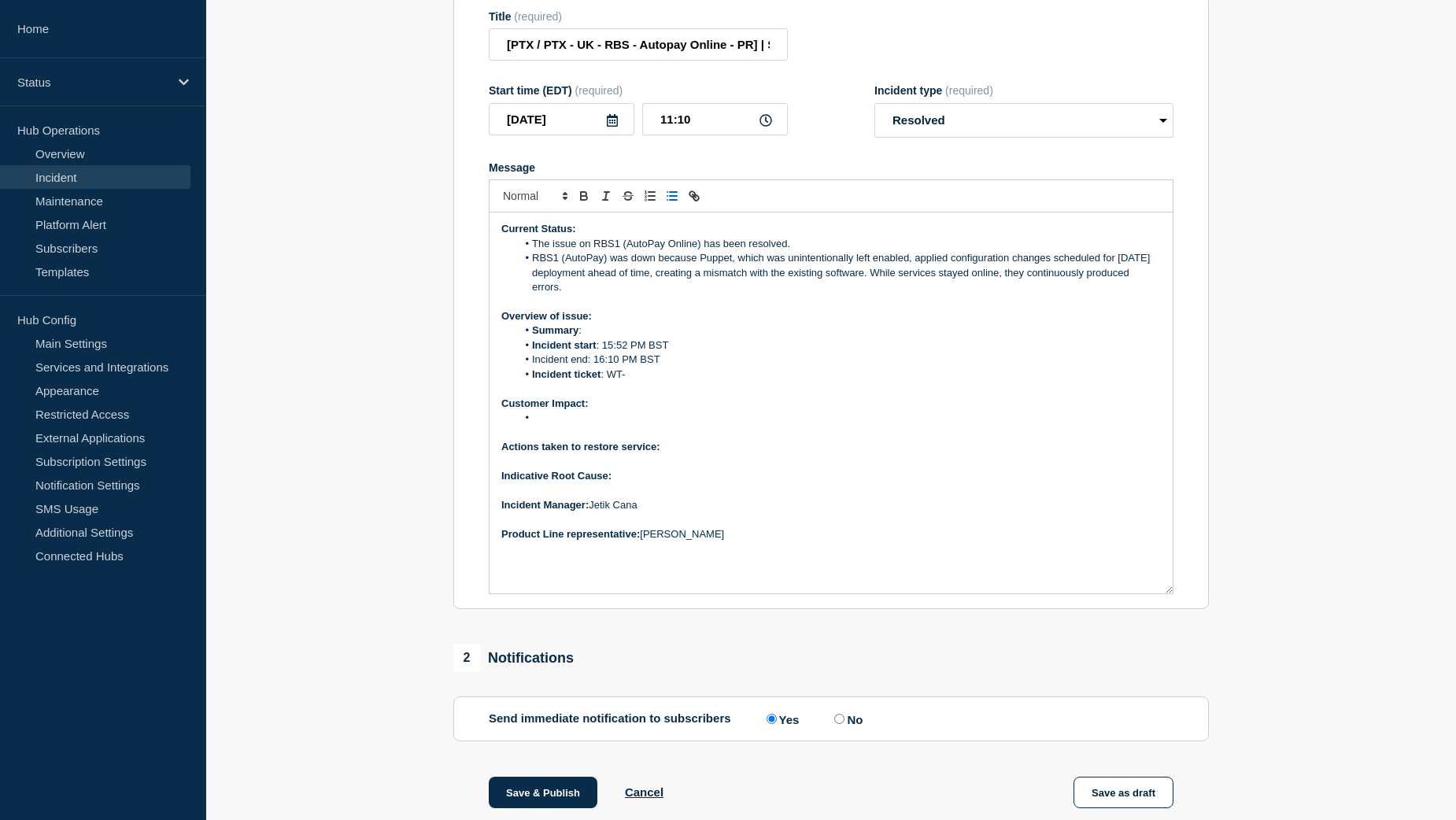
click at [703, 295] on li "RBS1 (AutoPay) was down because Puppet, which was unintentionally left enabled,…" at bounding box center [839, 272] width 644 height 43
click at [614, 338] on li "Summary :" at bounding box center [839, 331] width 644 height 14
click at [644, 382] on li "Incident ticket : WT-" at bounding box center [839, 375] width 644 height 14
drag, startPoint x: 658, startPoint y: 411, endPoint x: 607, endPoint y: 409, distance: 51.0
click at [607, 382] on li "Incident ticket : WT- 57572" at bounding box center [839, 375] width 644 height 14
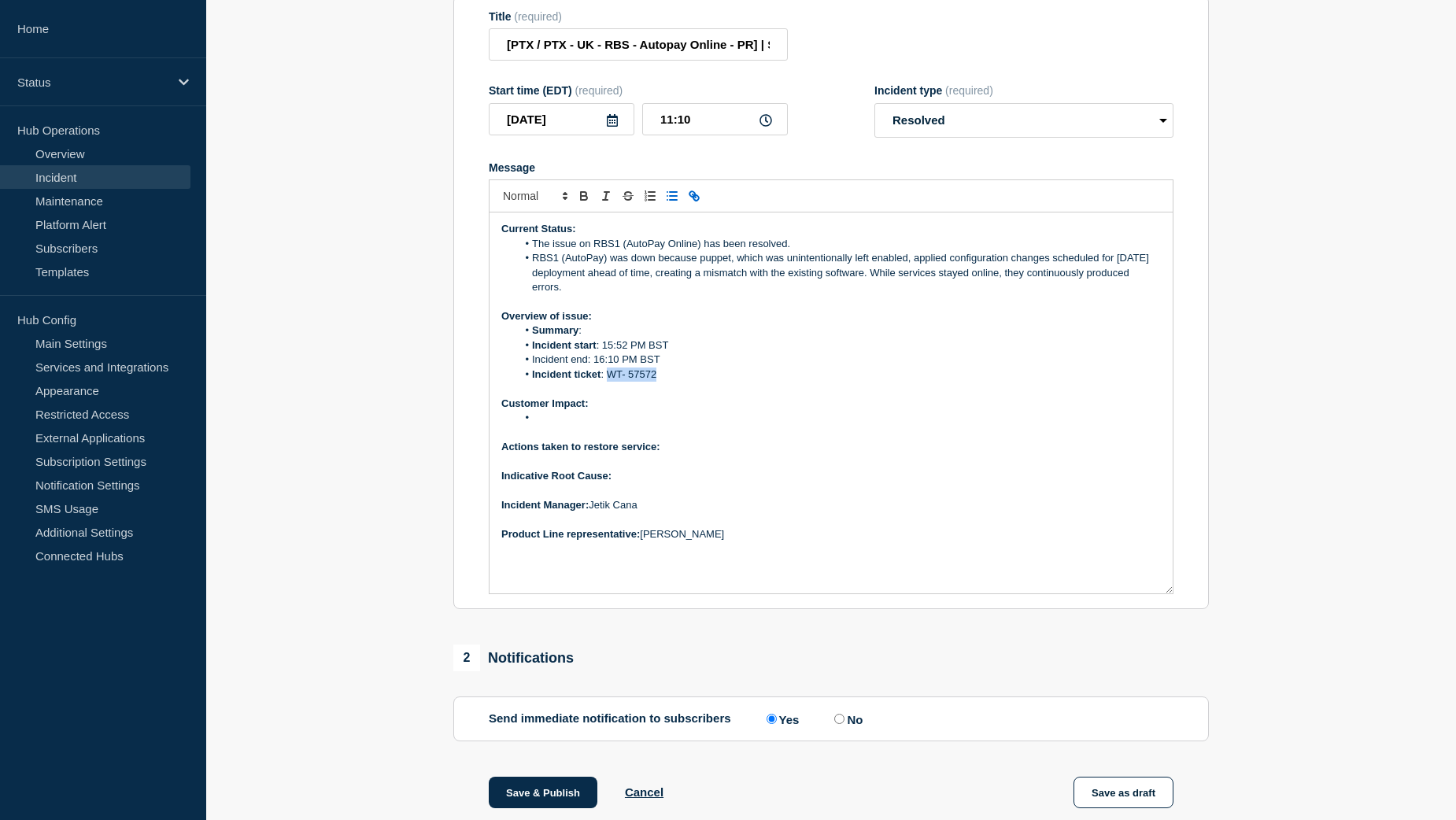
click at [697, 203] on icon "Toggle link" at bounding box center [694, 196] width 14 height 14
paste input "[URL][DOMAIN_NAME]"
type input "[URL][DOMAIN_NAME]"
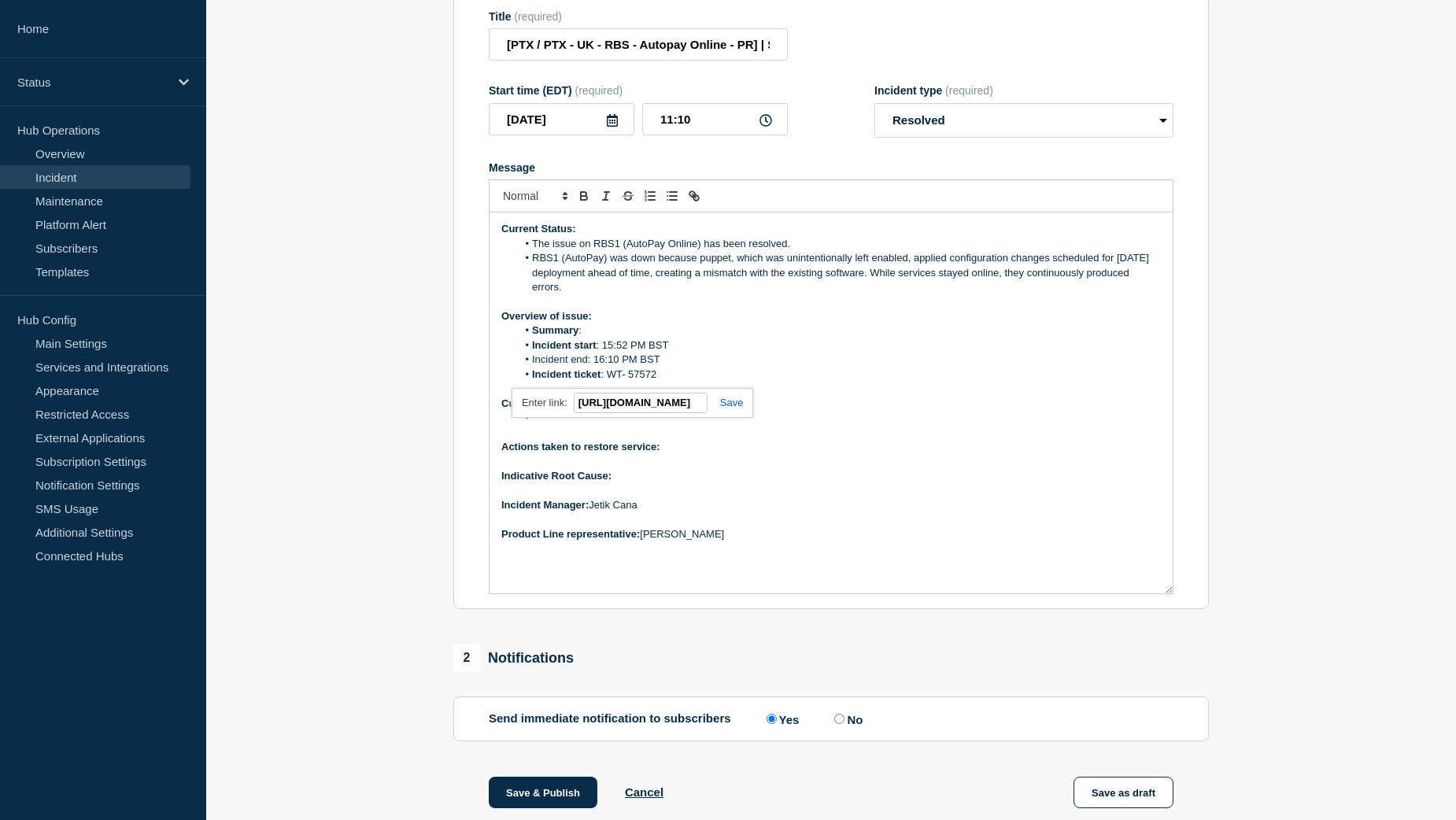
click at [729, 409] on link at bounding box center [726, 402] width 36 height 12
click at [707, 382] on li "Incident ticket : WT- 57572" at bounding box center [839, 375] width 644 height 14
click at [549, 425] on li "Message" at bounding box center [839, 419] width 644 height 14
click at [547, 425] on li "Message" at bounding box center [839, 419] width 644 height 14
click at [694, 454] on p "Actions taken to restore service:" at bounding box center [831, 447] width 659 height 14
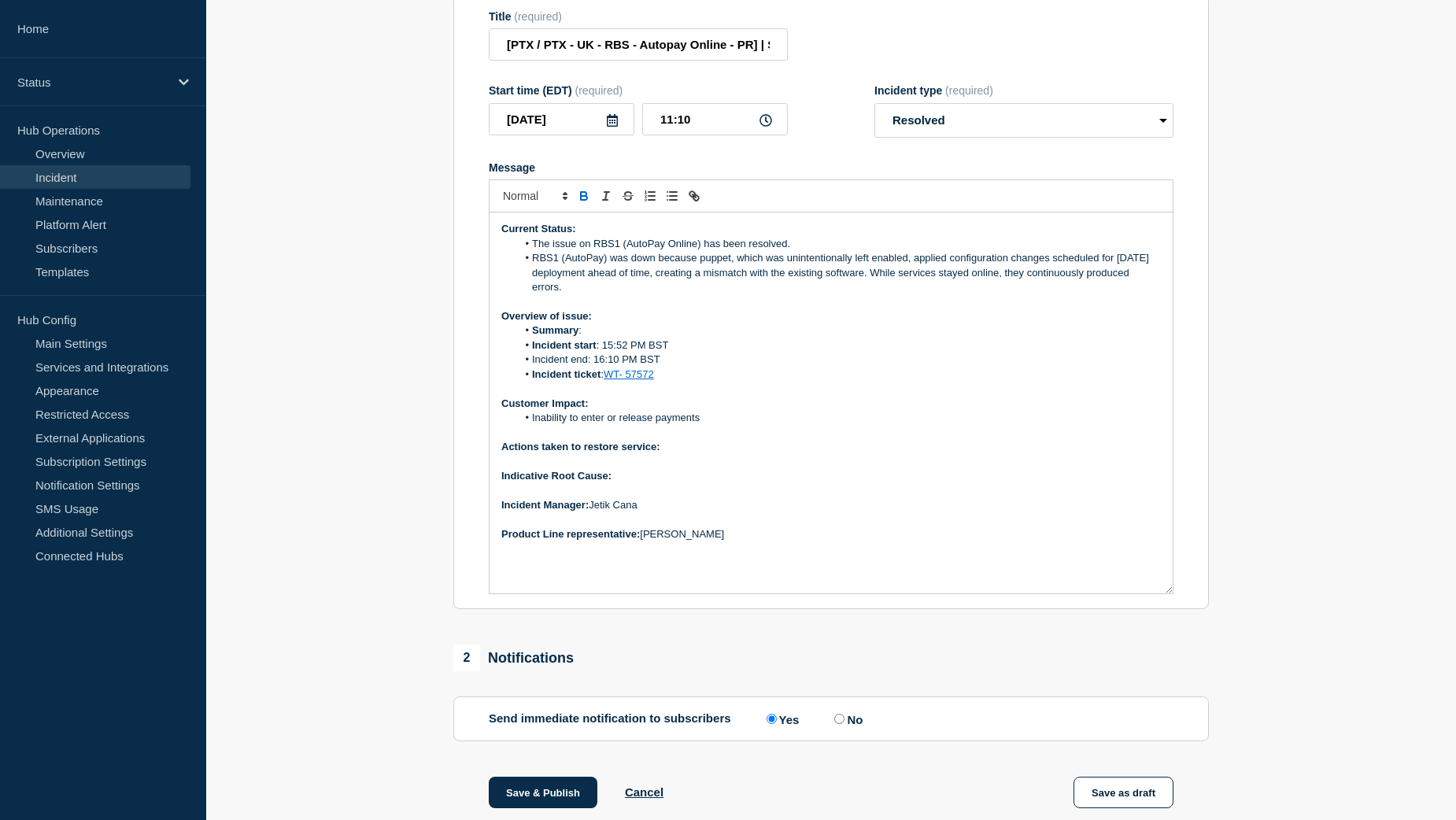
click at [685, 454] on p "Actions taken to restore service:" at bounding box center [831, 447] width 659 height 14
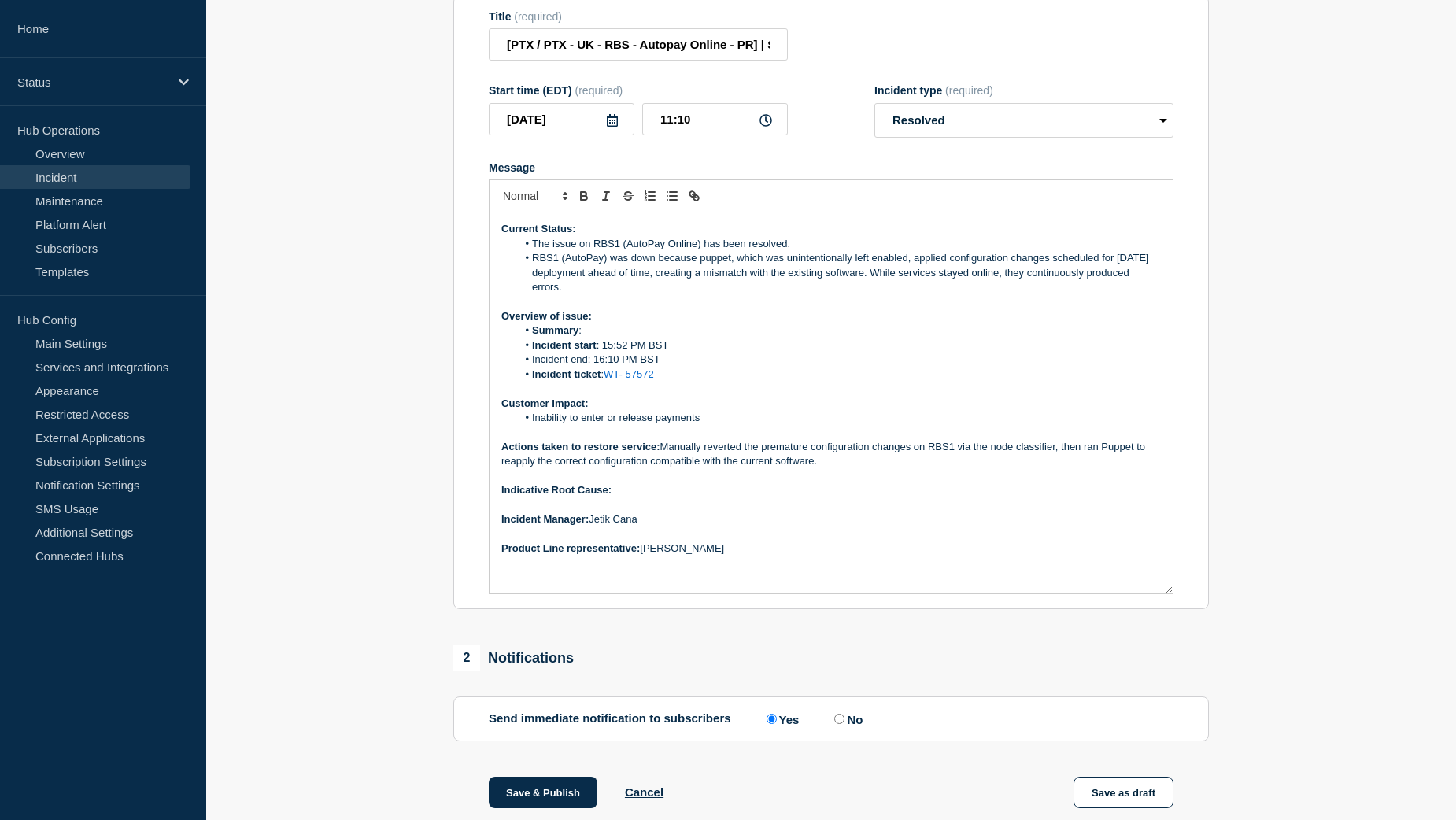
click at [646, 497] on p "Indicative Root Cause:" at bounding box center [831, 490] width 659 height 14
click at [643, 497] on p "Indicative Root Cause:" at bounding box center [831, 490] width 659 height 14
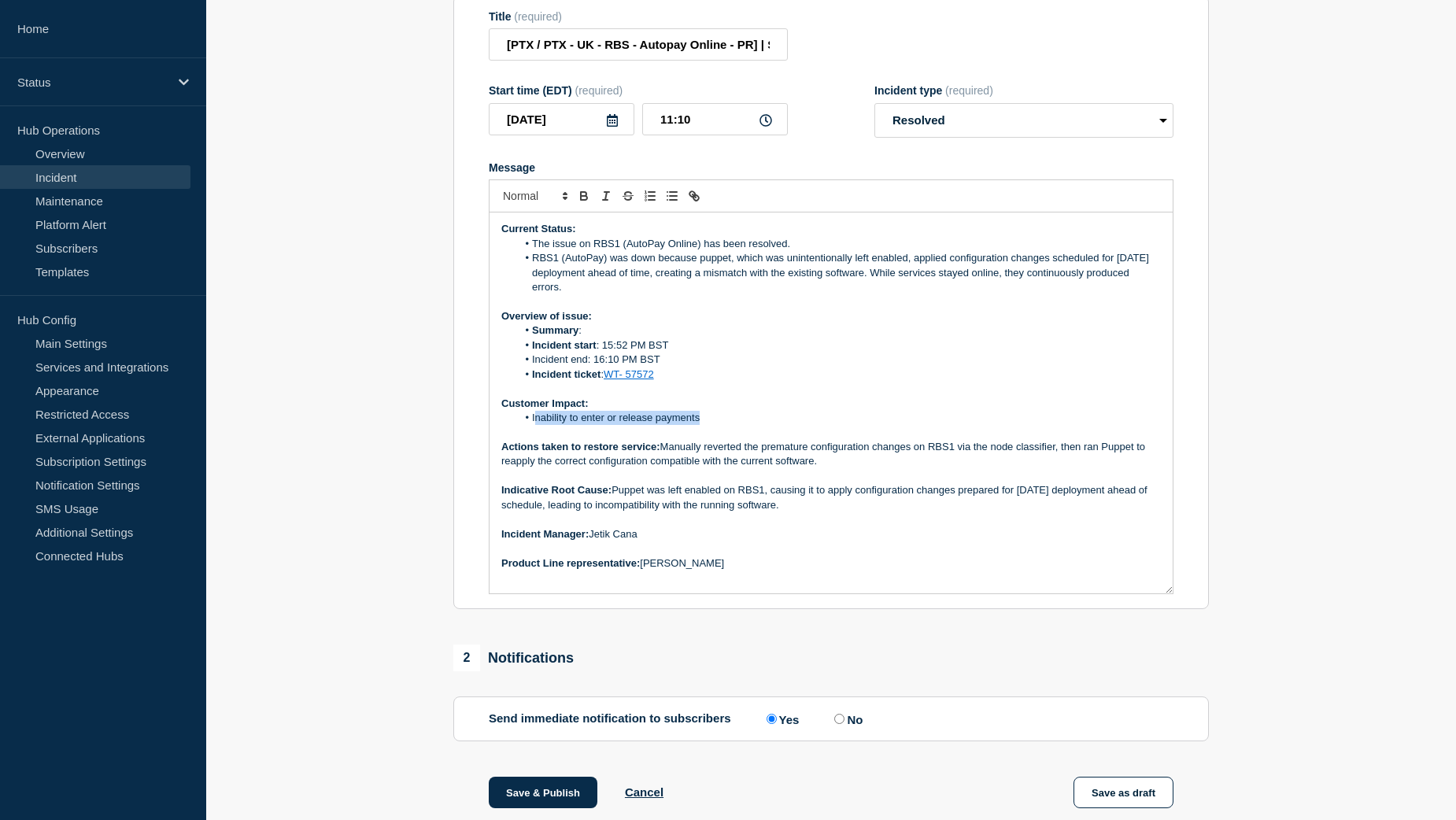
drag, startPoint x: 708, startPoint y: 455, endPoint x: 534, endPoint y: 456, distance: 174.0
click at [534, 425] on li "Inability to enter or release payments" at bounding box center [839, 419] width 644 height 14
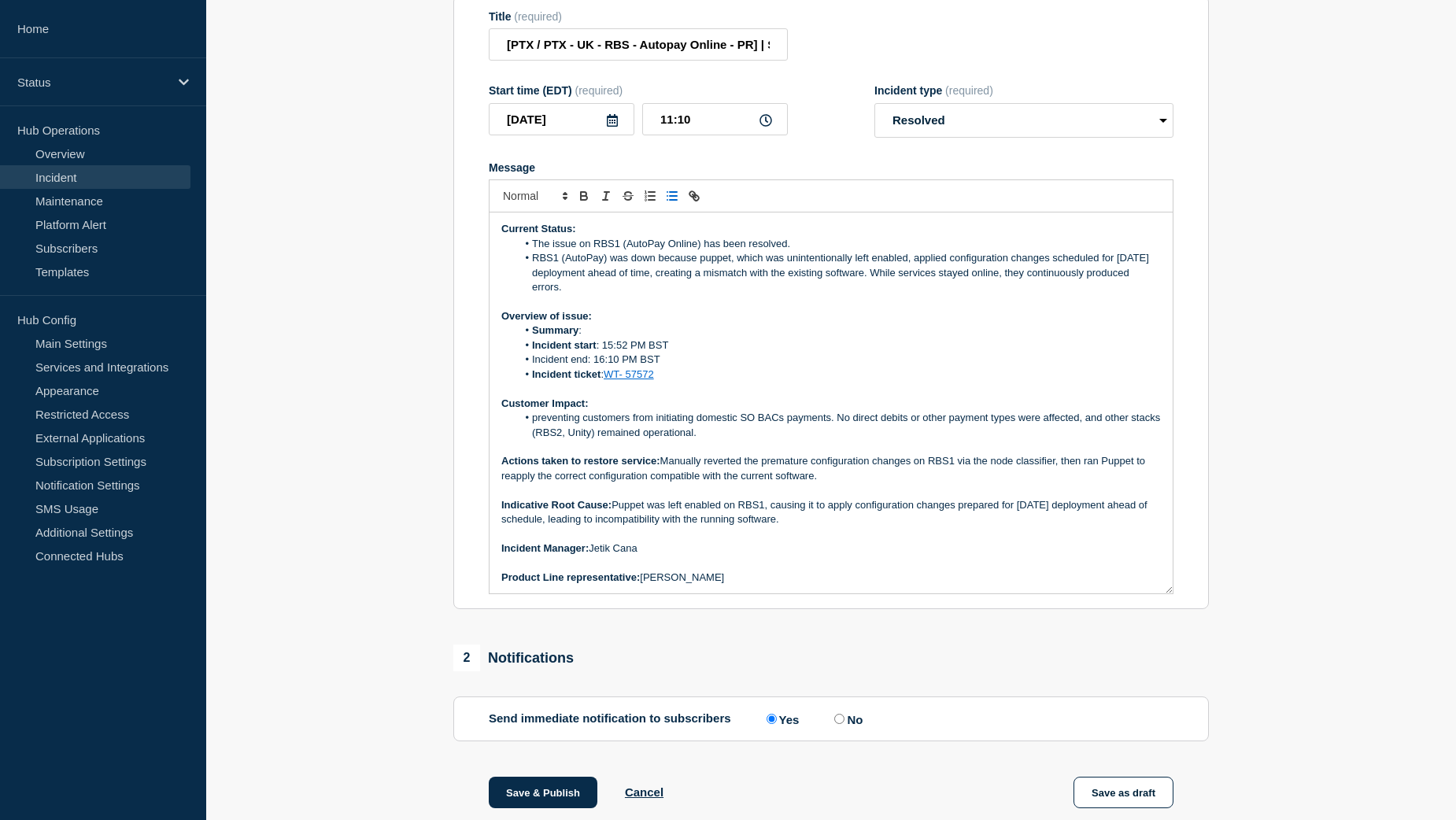
click at [534, 440] on li "preventing customers from initiating domestic SO BACs payments. No direct debit…" at bounding box center [839, 426] width 644 height 30
click at [625, 353] on li "Incident start : 15:52 PM BST" at bounding box center [839, 346] width 644 height 14
click at [619, 353] on li "Incident start : 15:52 PM BST" at bounding box center [839, 346] width 644 height 14
click at [734, 367] on li "Incident end: 16:10 PM BST" at bounding box center [839, 360] width 644 height 14
click at [625, 353] on li "Incident start : 15:52 PM BST" at bounding box center [839, 346] width 644 height 14
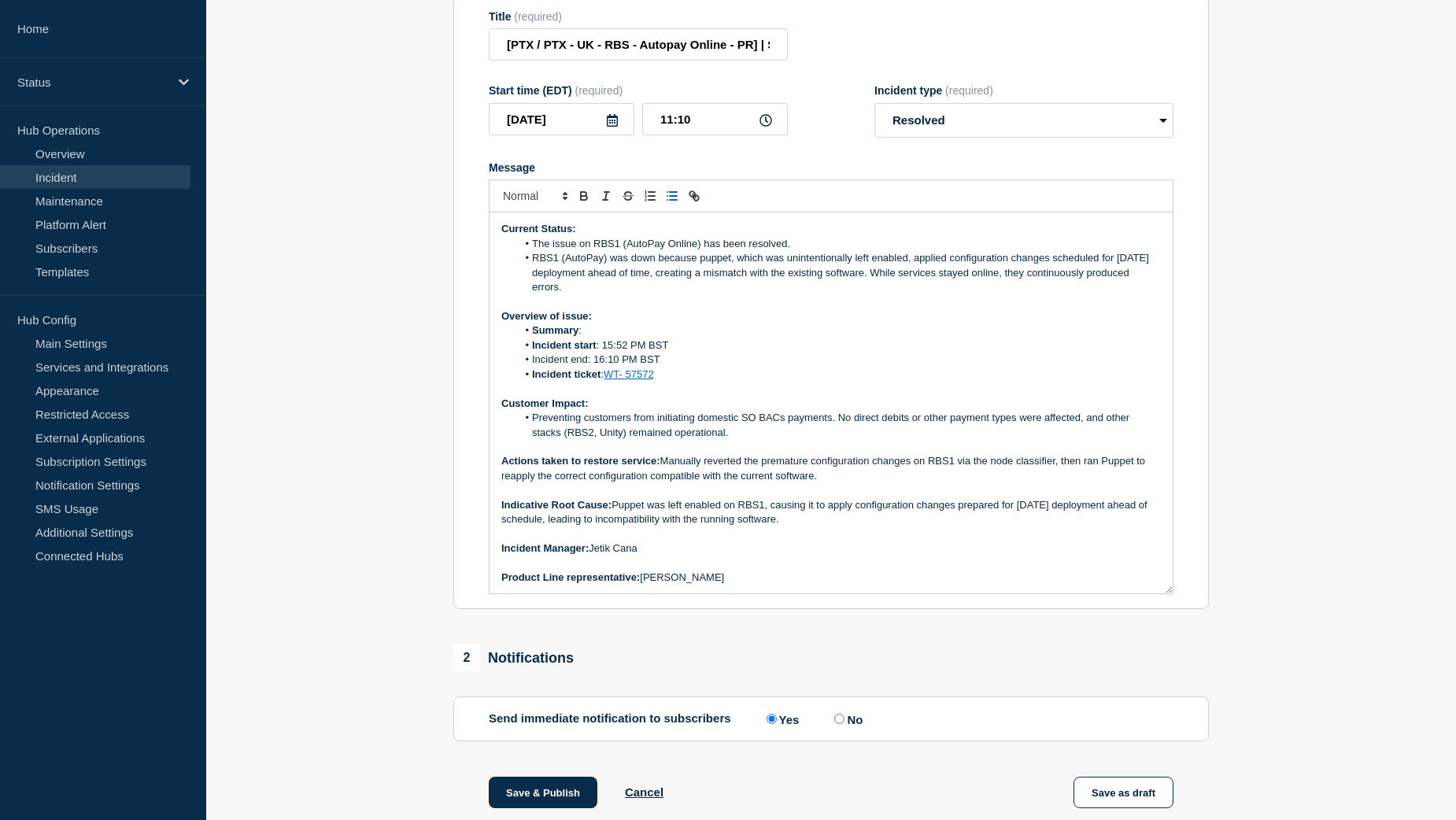
click at [604, 295] on li "RBS1 (AutoPay) was down because puppet, which was unintentionally left enabled,…" at bounding box center [839, 272] width 644 height 43
click at [754, 440] on li "Preventing customers from initiating domestic SO BACs payments. No direct debit…" at bounding box center [839, 426] width 644 height 30
drag, startPoint x: 605, startPoint y: 384, endPoint x: 668, endPoint y: 384, distance: 63.0
click at [668, 353] on li "Incident start : 15:52 PM BST" at bounding box center [839, 346] width 644 height 14
click at [694, 353] on li "Incident start : 15:52 PM BST" at bounding box center [839, 346] width 644 height 14
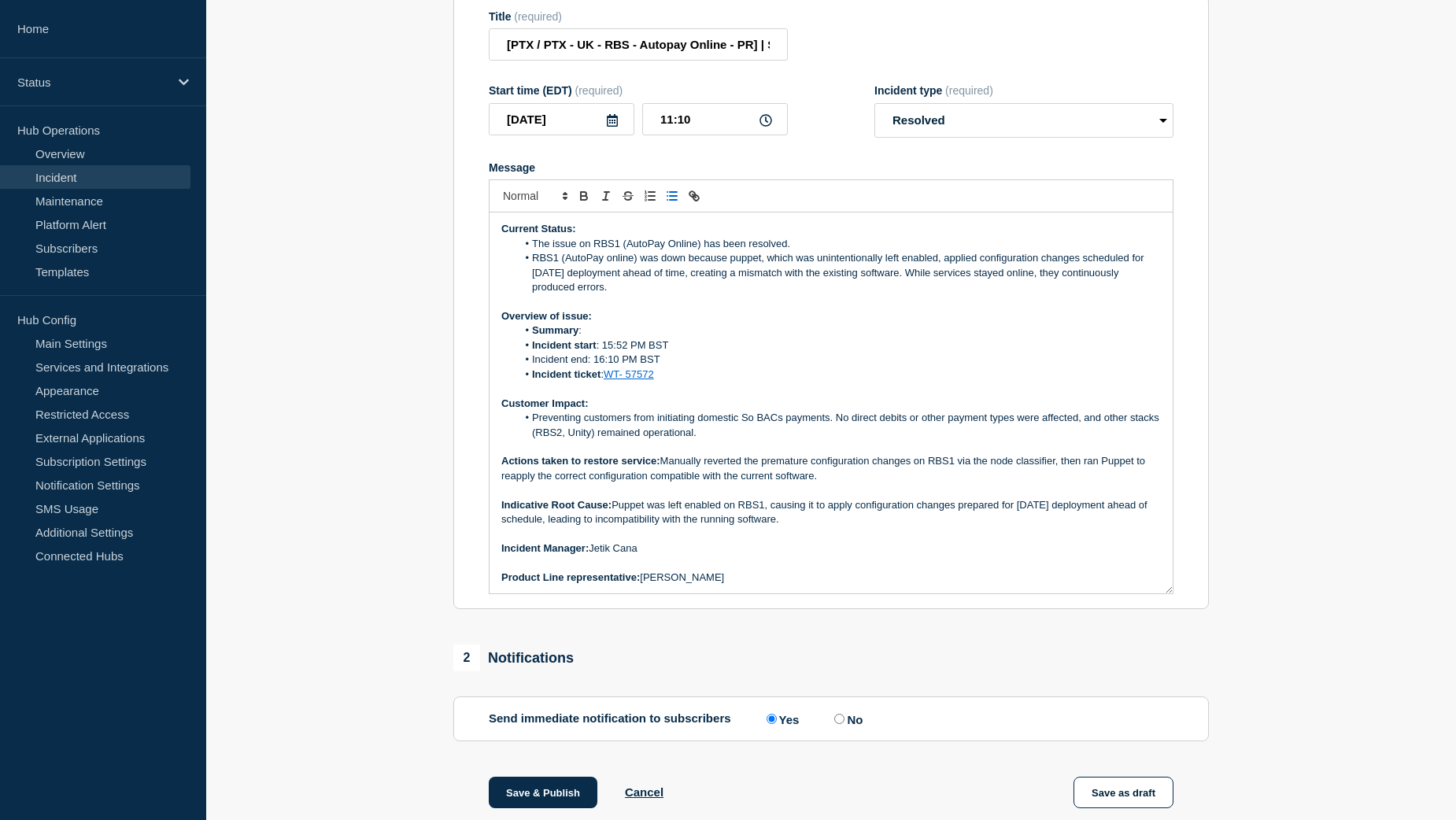
click at [754, 440] on li "Preventing customers from initiating domestic So BACs payments. No direct debit…" at bounding box center [839, 426] width 644 height 30
click at [1022, 440] on li "Preventing customers from initiating BACs payments. No direct debits or other p…" at bounding box center [839, 426] width 644 height 30
drag, startPoint x: 1026, startPoint y: 454, endPoint x: 1021, endPoint y: 464, distance: 11.2
click at [1021, 440] on li "Preventing customers from initiating BACs payments. No direct debits or other p…" at bounding box center [839, 426] width 644 height 30
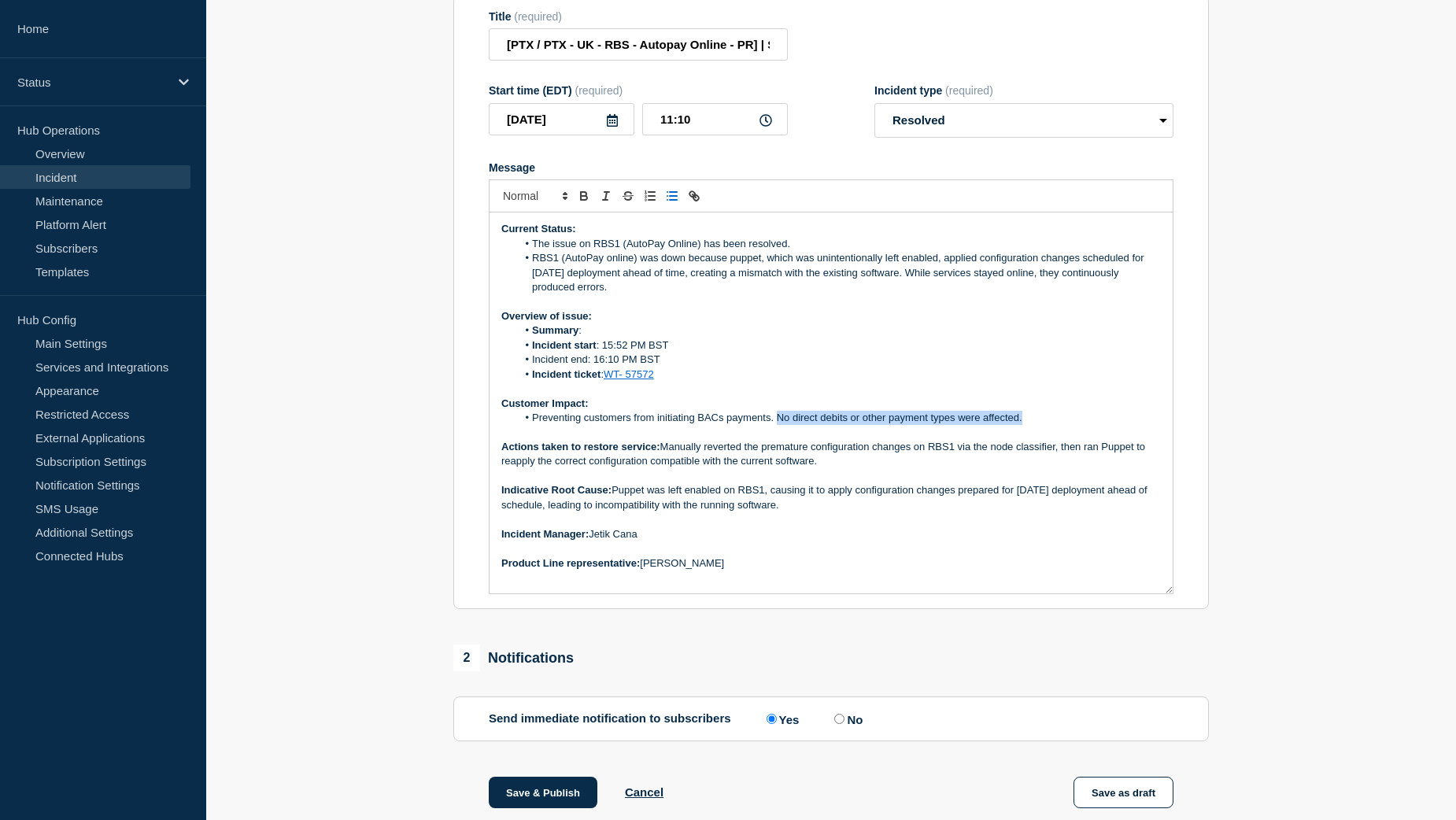
drag, startPoint x: 1026, startPoint y: 454, endPoint x: 780, endPoint y: 449, distance: 246.1
click at [780, 425] on li "Preventing customers from initiating BACs payments. No direct debits or other p…" at bounding box center [839, 419] width 644 height 14
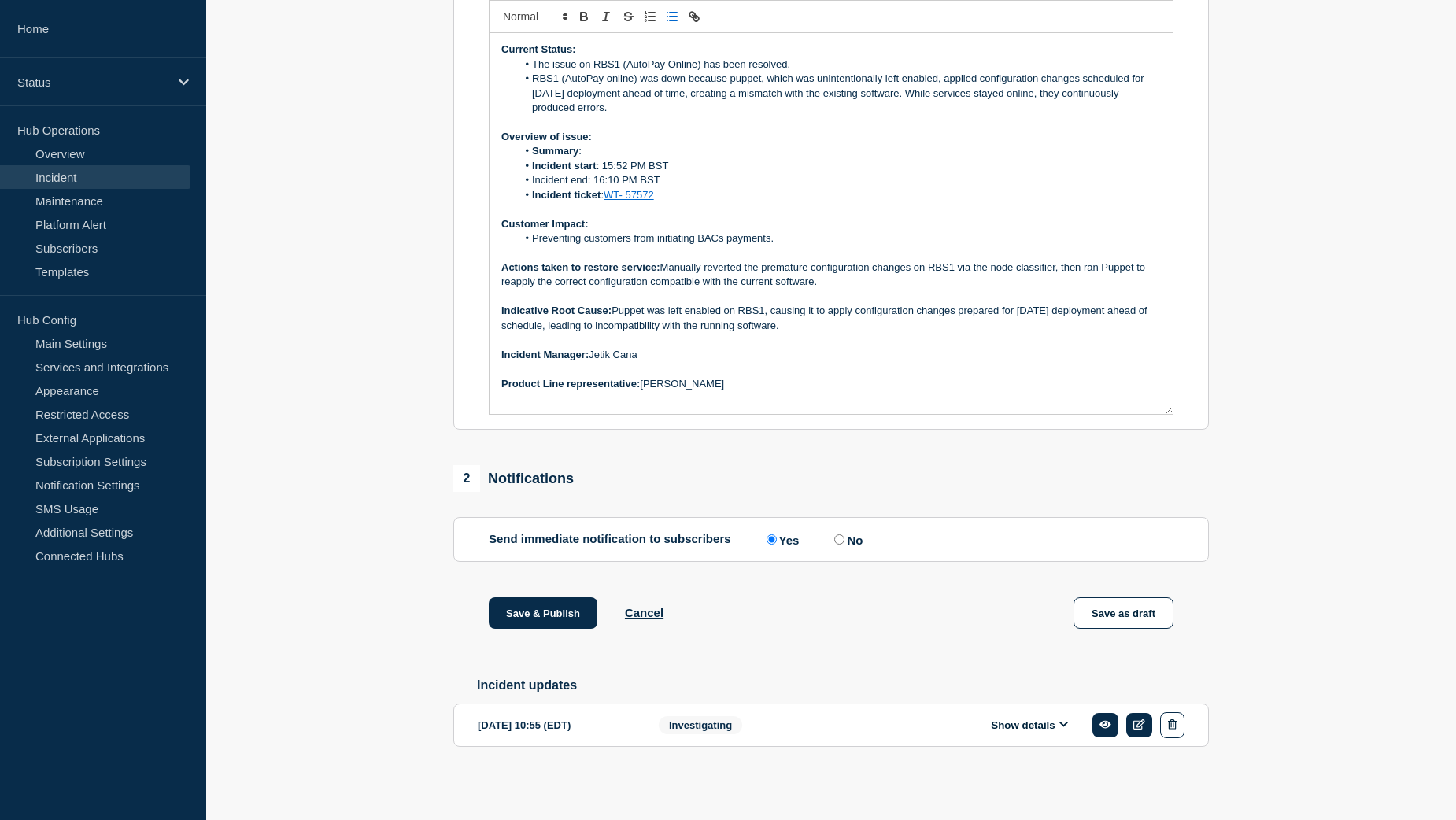
scroll to position [457, 0]
click at [533, 610] on button "Save & Publish" at bounding box center [542, 613] width 108 height 31
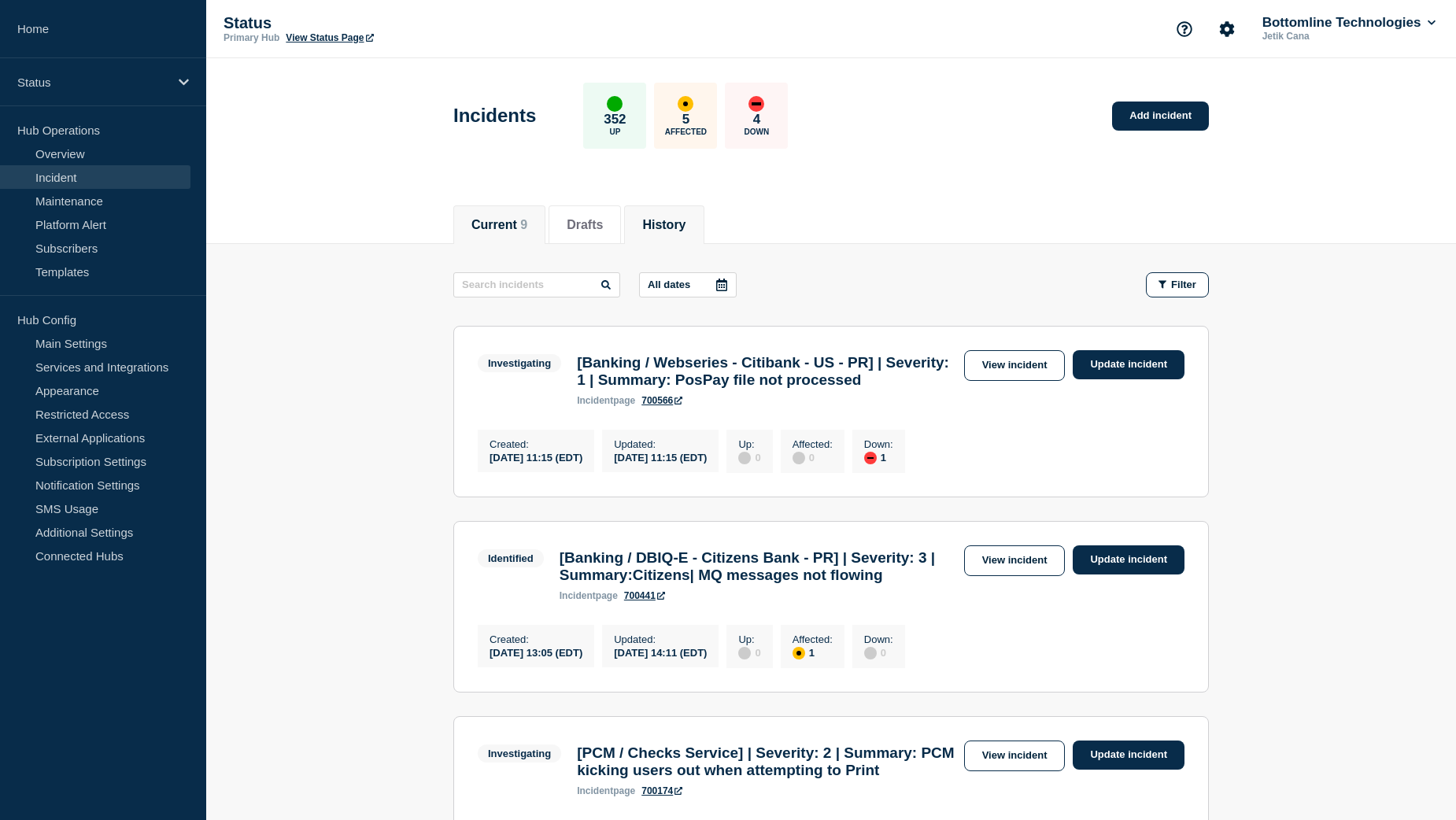
click at [679, 219] on button "History" at bounding box center [664, 225] width 43 height 14
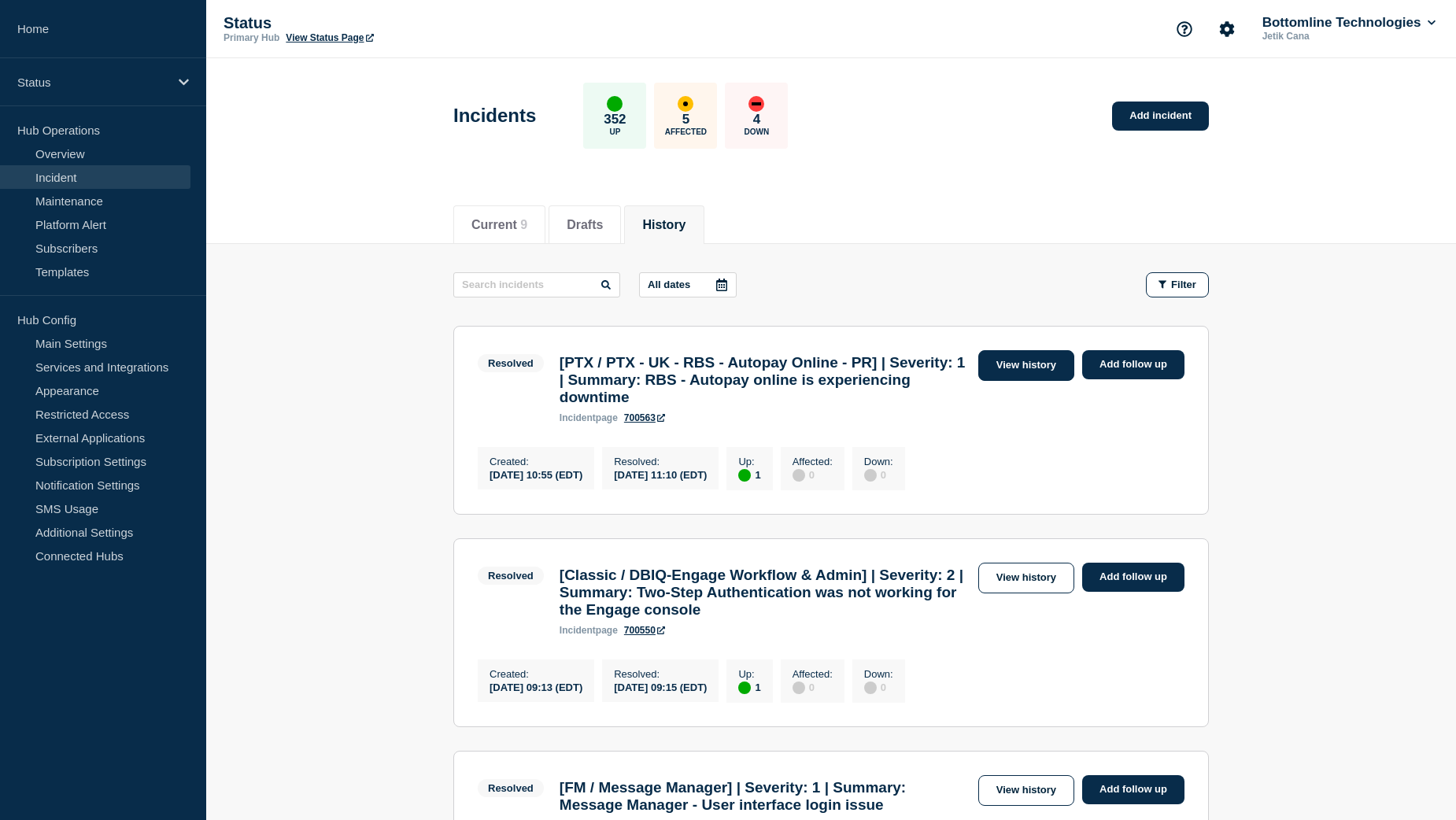
click at [999, 367] on link "View history" at bounding box center [1026, 366] width 96 height 30
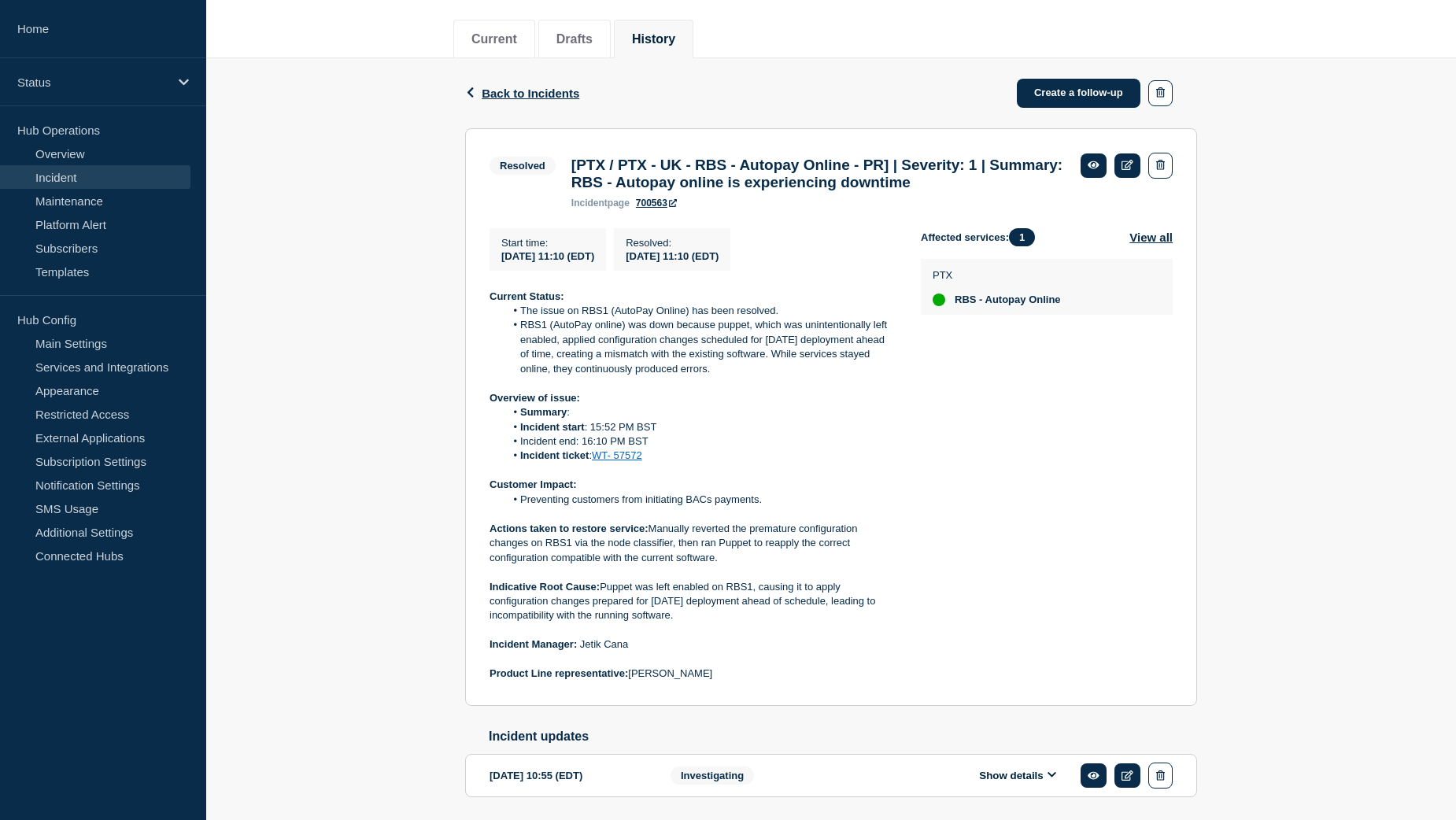
scroll to position [237, 0]
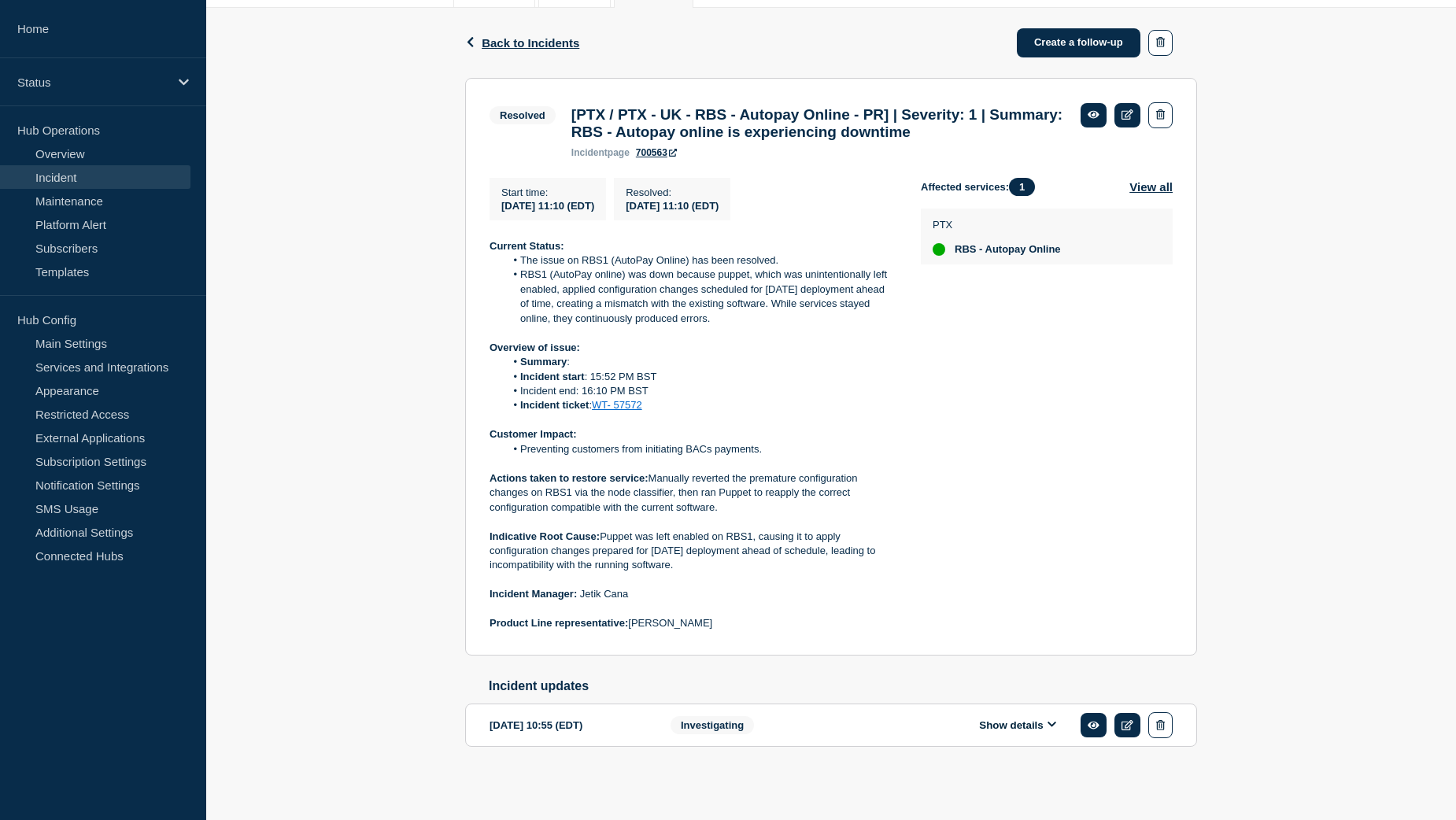
click at [604, 544] on p "Indicative Root Cause: Puppet was left enabled on RBS1, causing it to apply con…" at bounding box center [692, 551] width 406 height 43
drag, startPoint x: 604, startPoint y: 544, endPoint x: 671, endPoint y: 570, distance: 71.9
click at [671, 570] on p "Indicative Root Cause: Puppet was left enabled on RBS1, causing it to apply con…" at bounding box center [692, 551] width 406 height 43
copy p "Puppet was left enabled on RBS1, causing it to apply configuration changes prep…"
drag, startPoint x: 521, startPoint y: 456, endPoint x: 766, endPoint y: 457, distance: 245.0
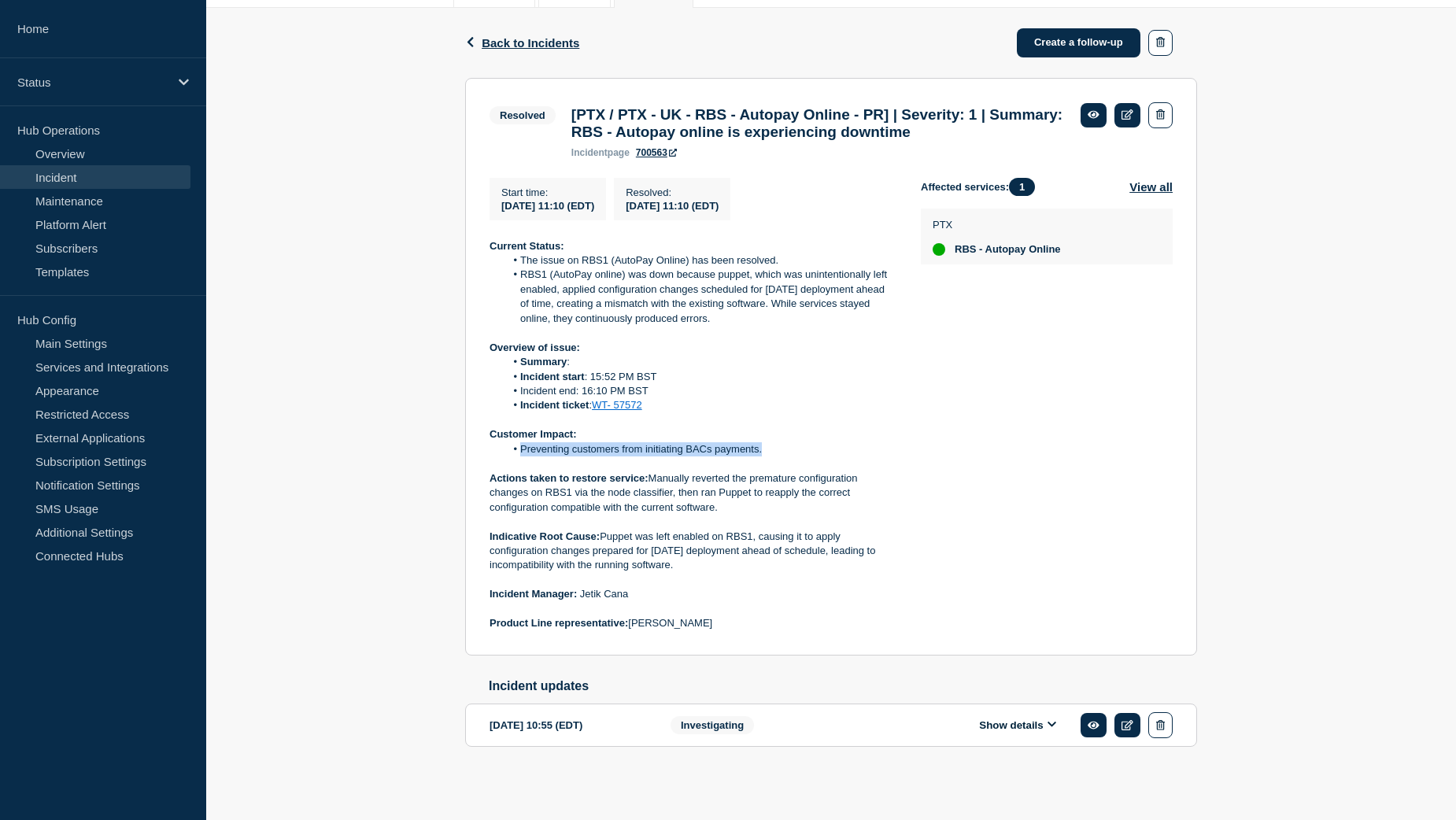
click at [766, 456] on li "Preventing customers from initiating BACs payments." at bounding box center [701, 450] width 392 height 14
copy li "Preventing customers from initiating BACs payments."
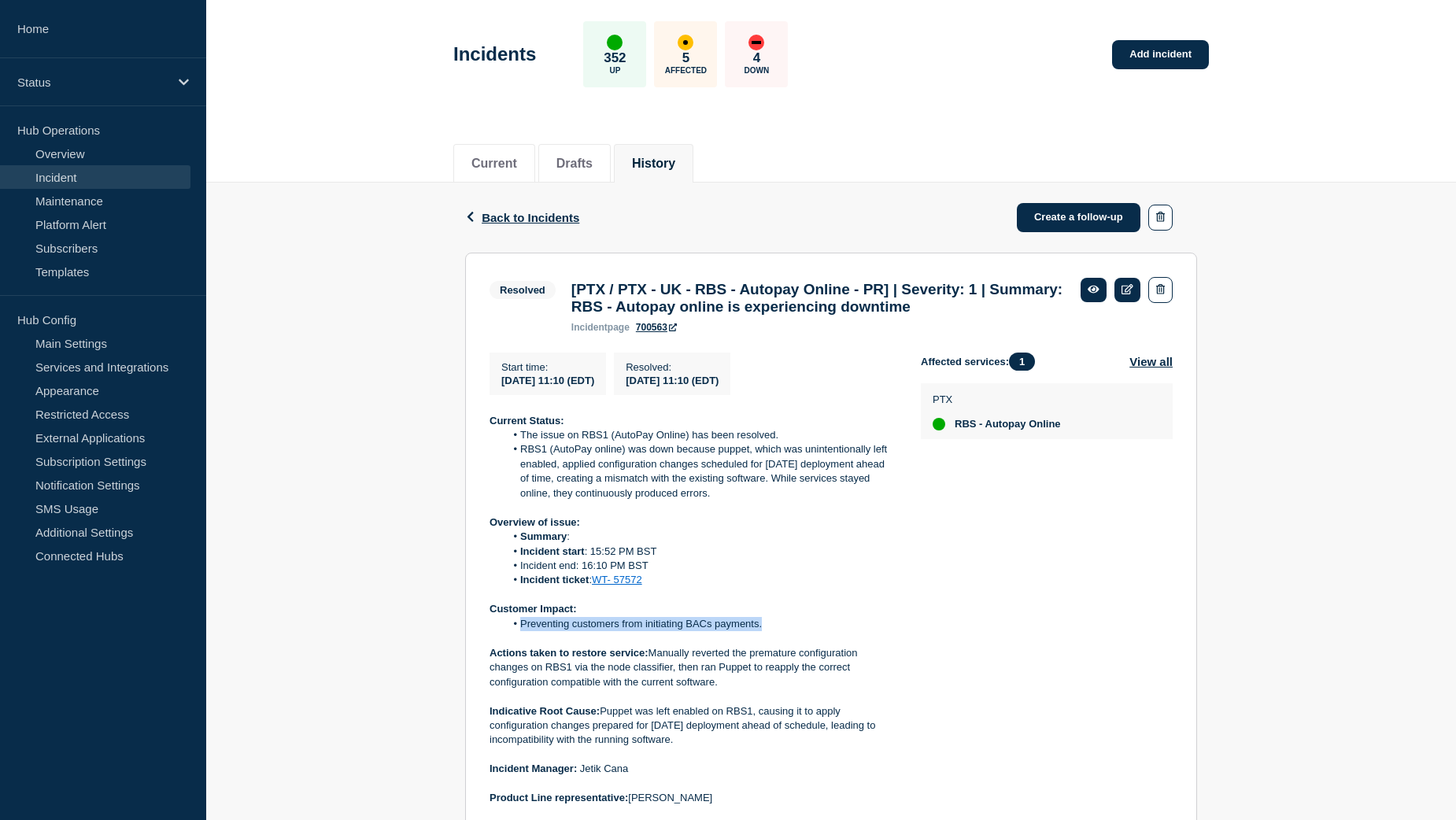
scroll to position [0, 0]
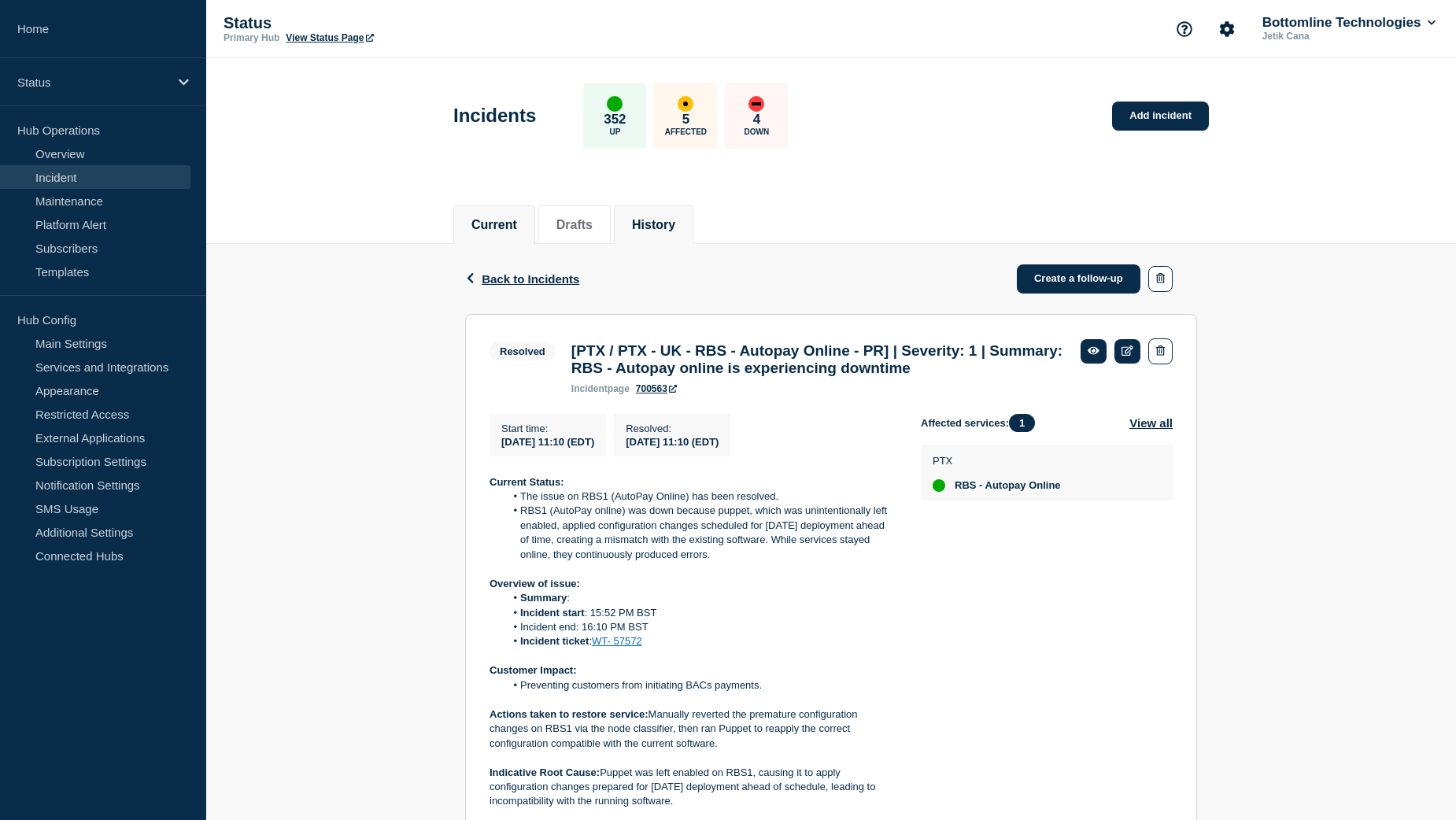
click at [502, 237] on li "Current" at bounding box center [494, 224] width 82 height 39
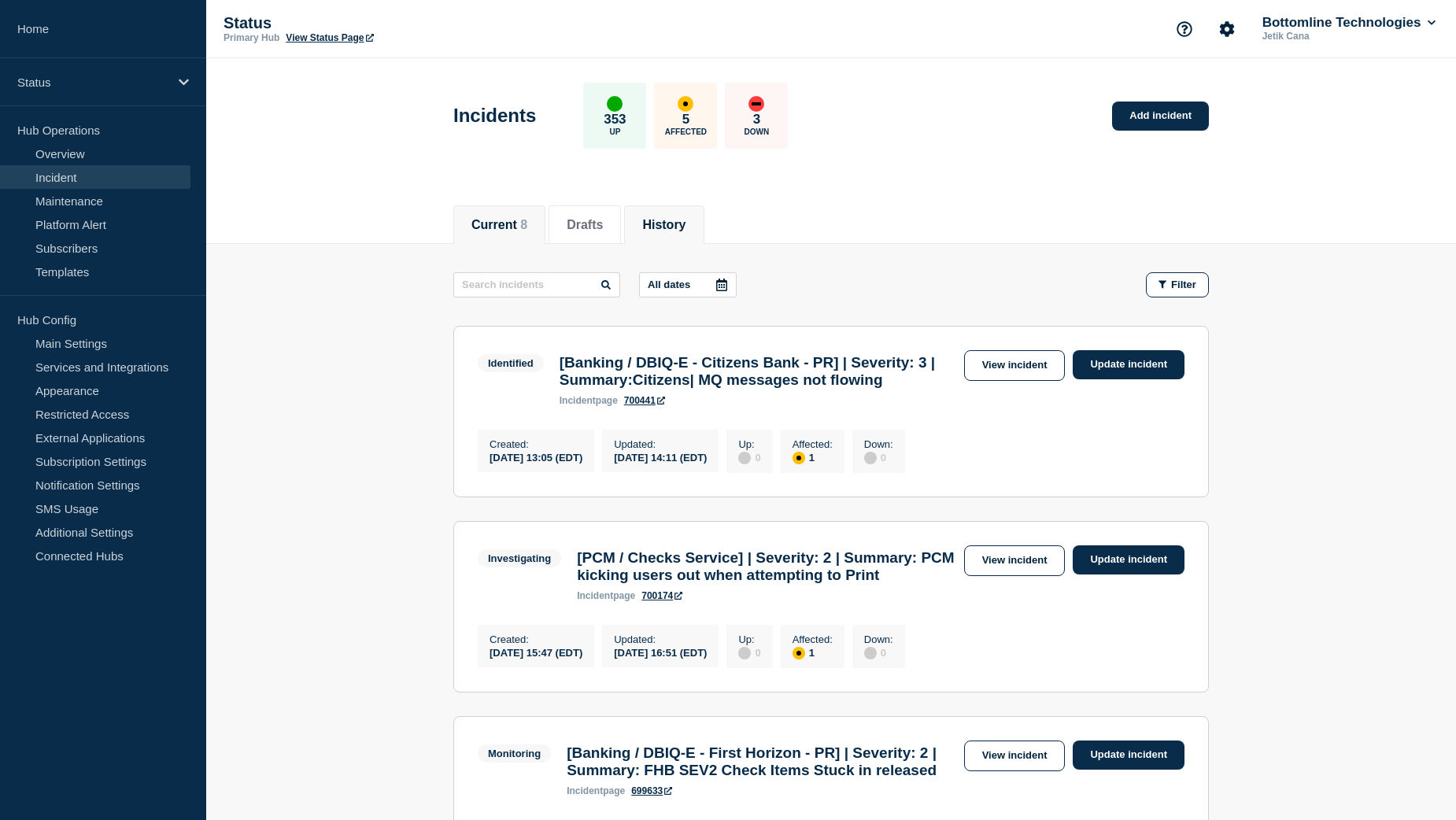
click at [683, 220] on button "History" at bounding box center [664, 225] width 43 height 14
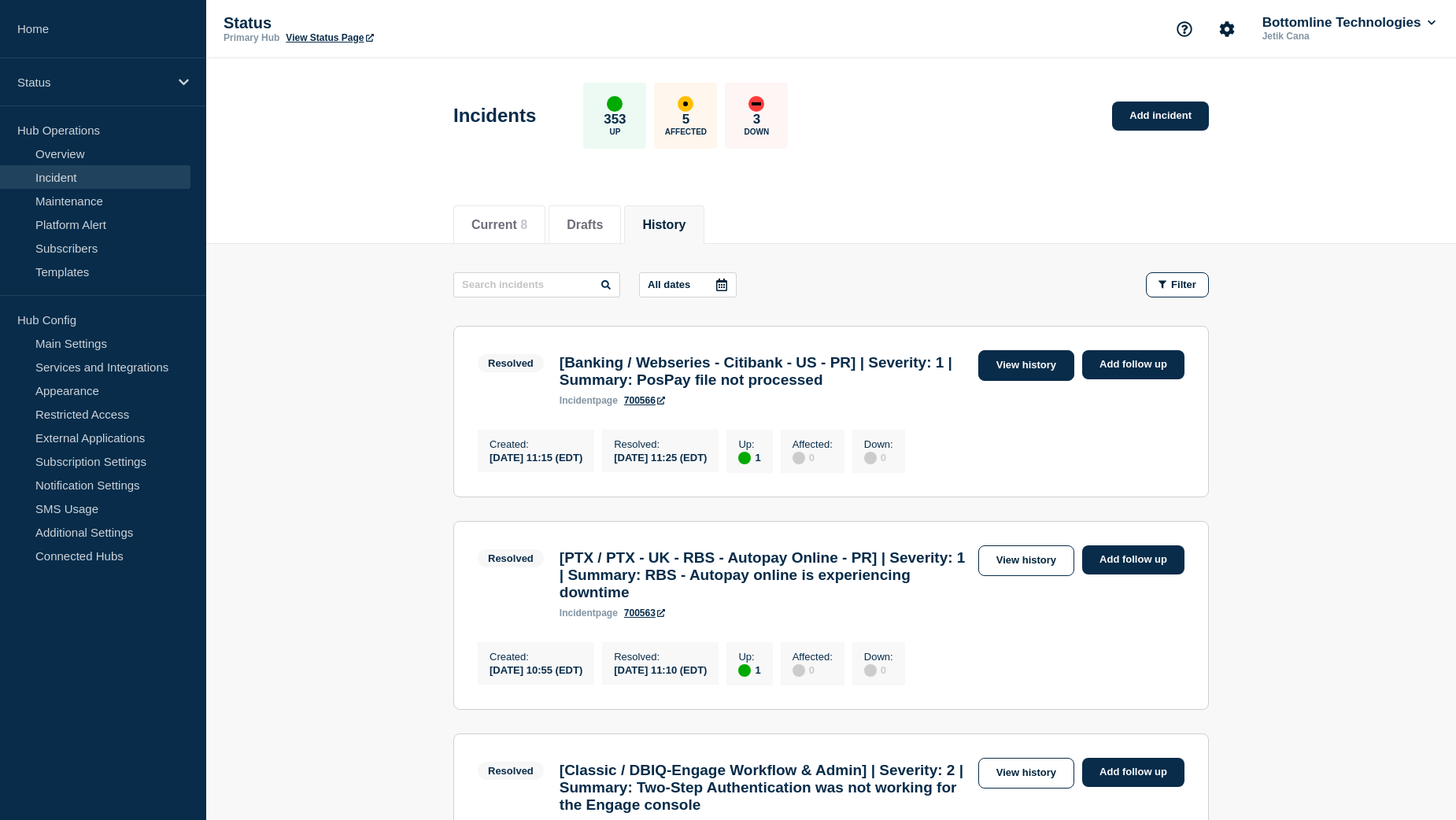
click at [1025, 372] on link "View history" at bounding box center [1026, 366] width 96 height 30
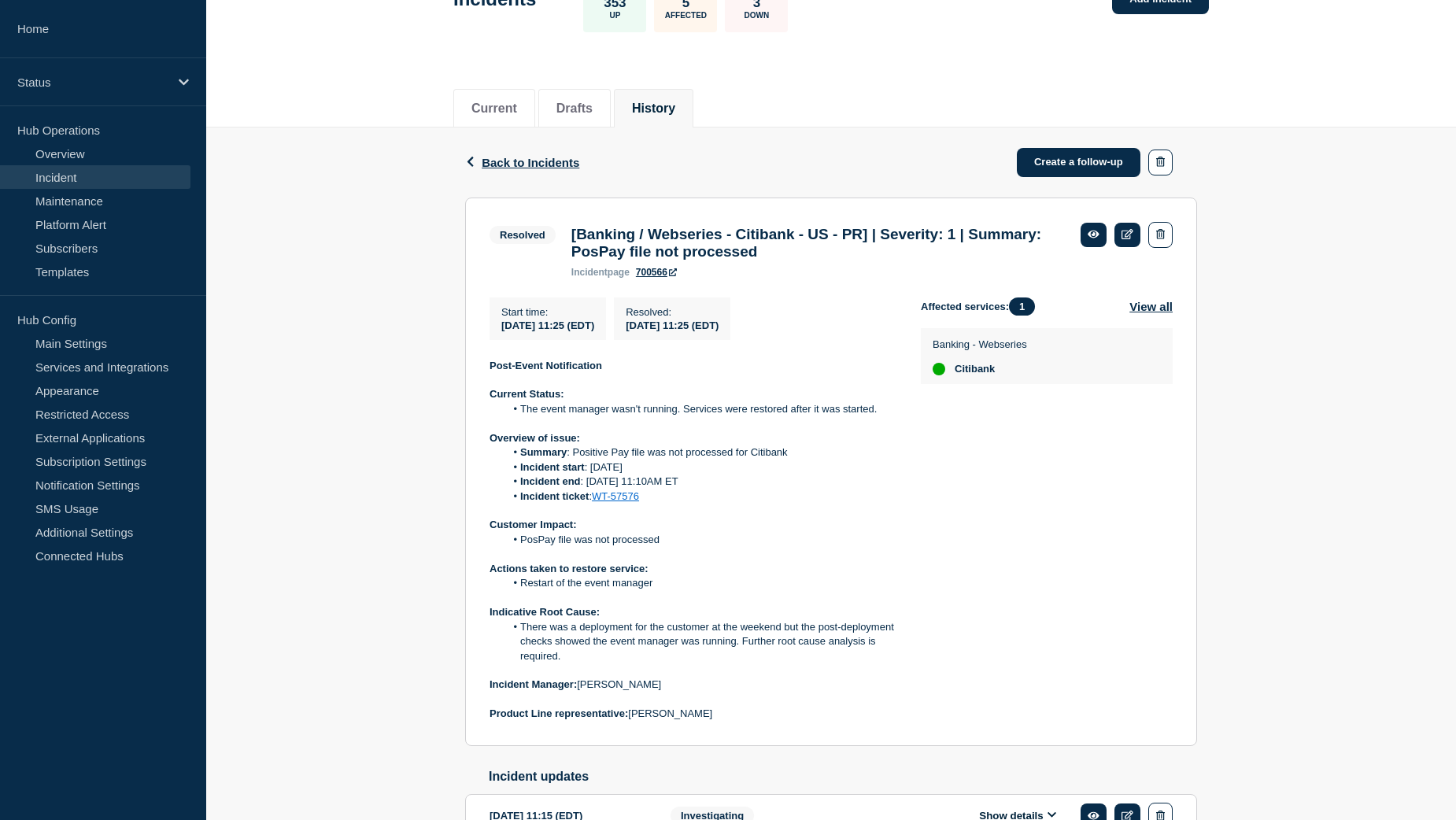
scroll to position [158, 0]
